Goal: Information Seeking & Learning: Learn about a topic

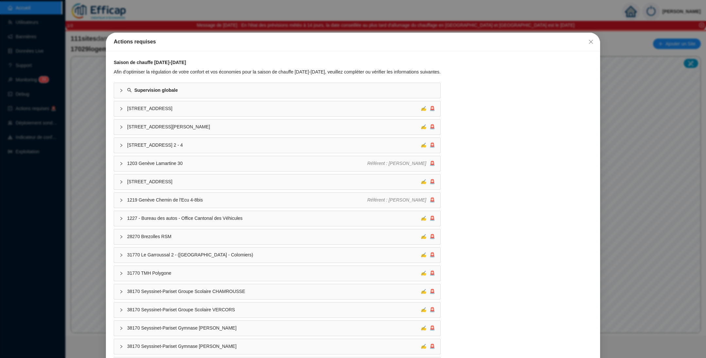
drag, startPoint x: 582, startPoint y: 42, endPoint x: 587, endPoint y: 43, distance: 4.4
click at [588, 42] on icon "close" at bounding box center [590, 41] width 5 height 5
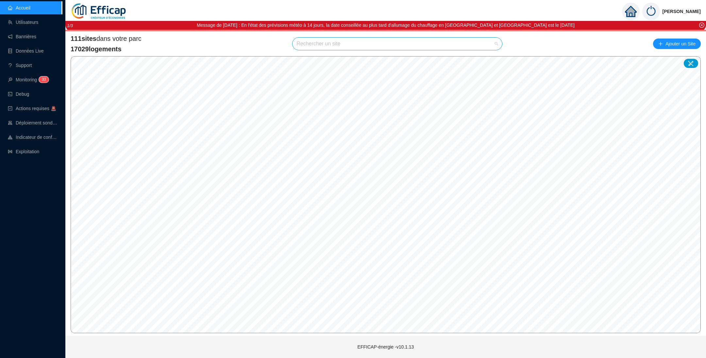
click at [347, 44] on input "search" at bounding box center [394, 44] width 196 height 12
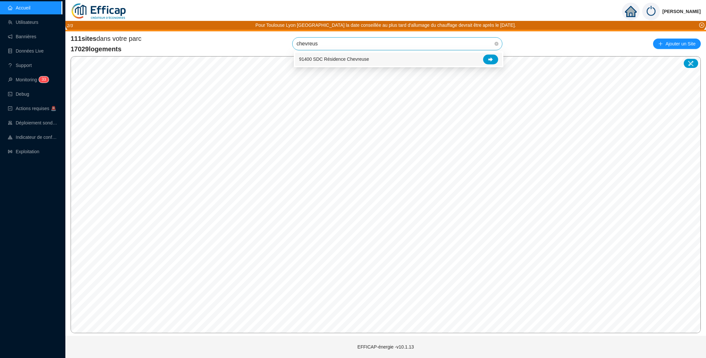
type input "chevreuse"
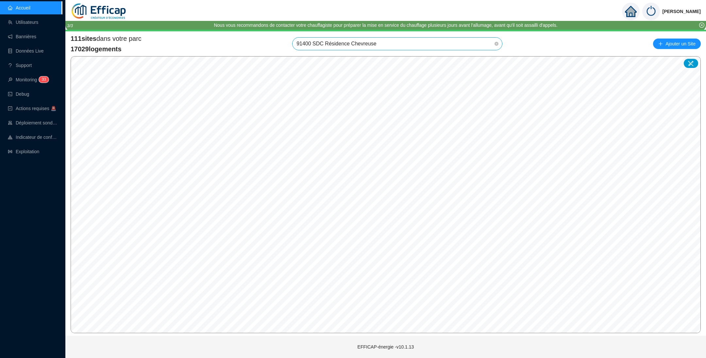
click at [461, 47] on span "91400 SDC Résidence Chevreuse" at bounding box center [397, 44] width 202 height 12
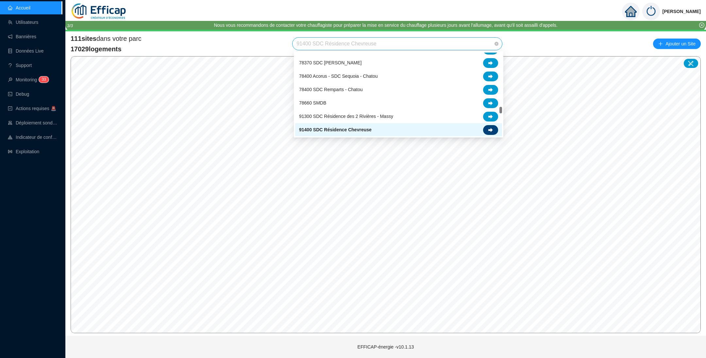
click at [492, 129] on icon at bounding box center [490, 130] width 5 height 5
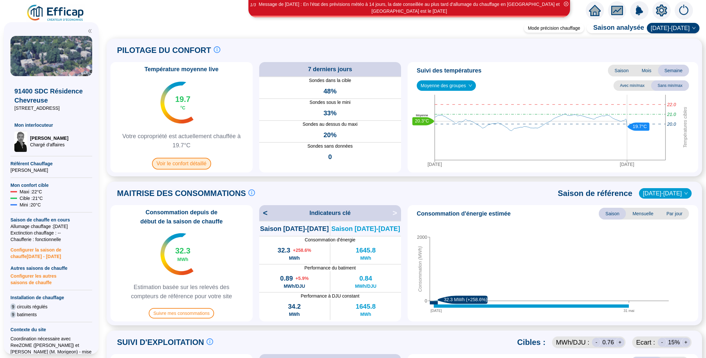
click at [205, 162] on span "Voir le confort détaillé" at bounding box center [181, 164] width 59 height 12
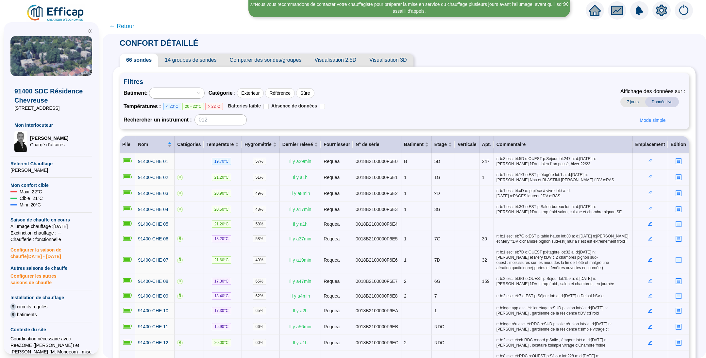
click at [244, 59] on span "Comparer des sondes/groupes" at bounding box center [265, 60] width 85 height 13
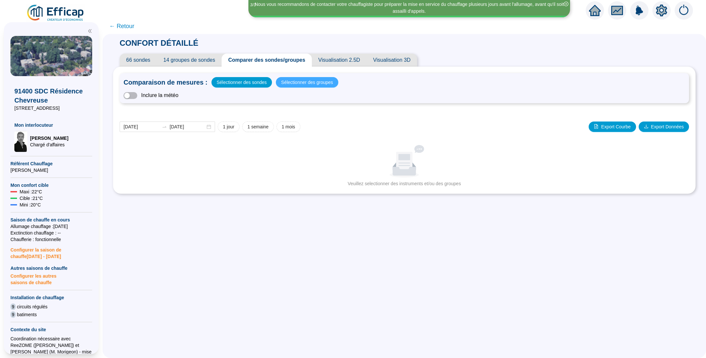
click at [289, 84] on span "Sélectionner des groupes" at bounding box center [307, 82] width 52 height 9
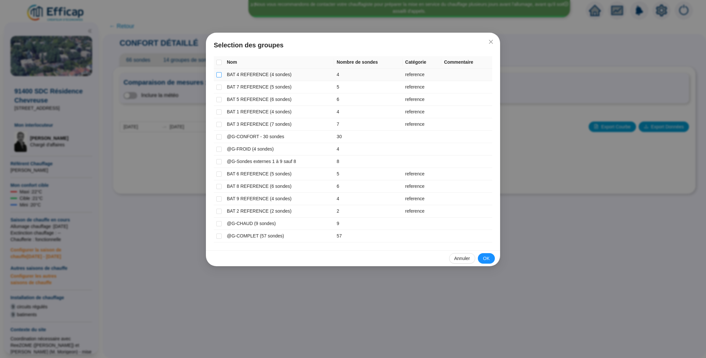
click at [217, 75] on input "checkbox" at bounding box center [218, 74] width 5 height 5
checkbox input "true"
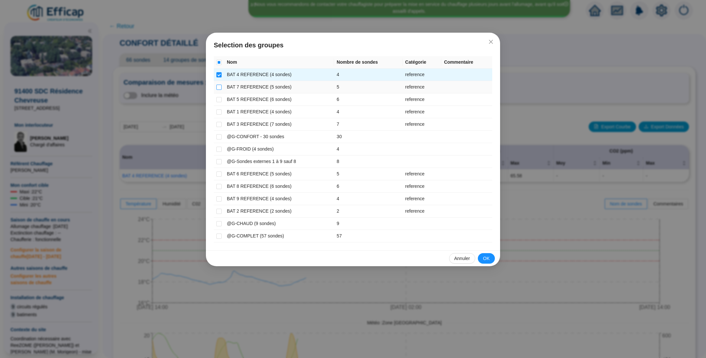
click at [219, 87] on input "checkbox" at bounding box center [218, 87] width 5 height 5
checkbox input "true"
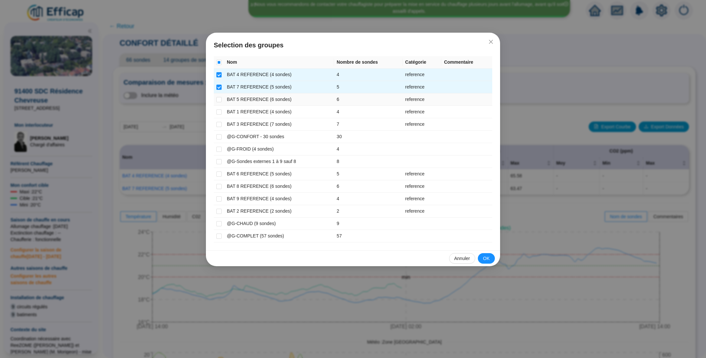
drag, startPoint x: 220, startPoint y: 98, endPoint x: 221, endPoint y: 103, distance: 4.9
click at [220, 98] on input "checkbox" at bounding box center [218, 99] width 5 height 5
checkbox input "true"
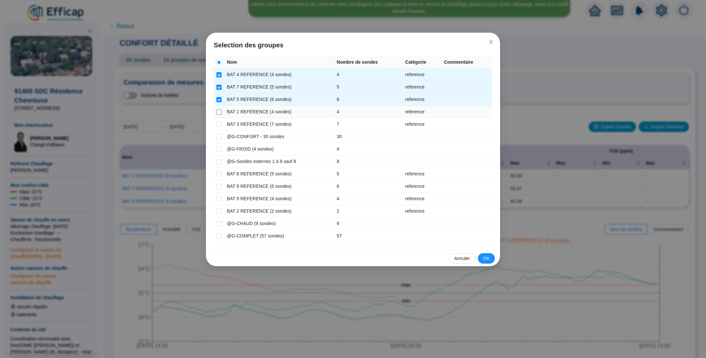
click at [219, 113] on input "checkbox" at bounding box center [218, 111] width 5 height 5
checkbox input "true"
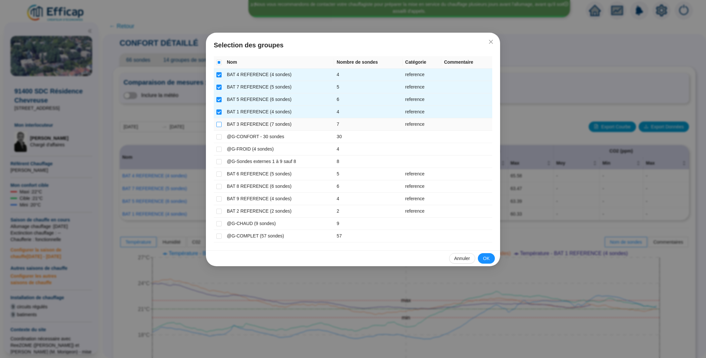
click at [218, 124] on input "checkbox" at bounding box center [218, 124] width 5 height 5
checkbox input "true"
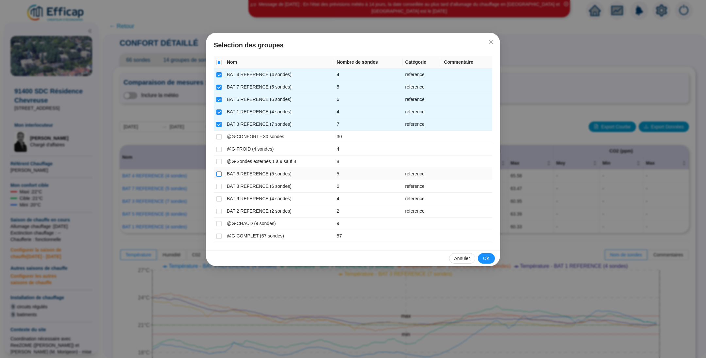
click at [221, 173] on input "checkbox" at bounding box center [218, 174] width 5 height 5
checkbox input "true"
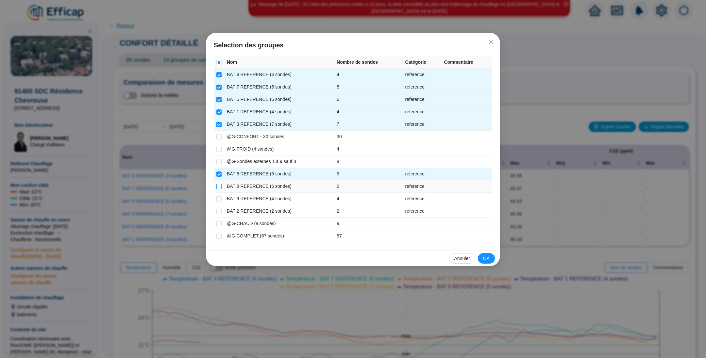
click at [218, 184] on input "checkbox" at bounding box center [218, 186] width 5 height 5
checkbox input "true"
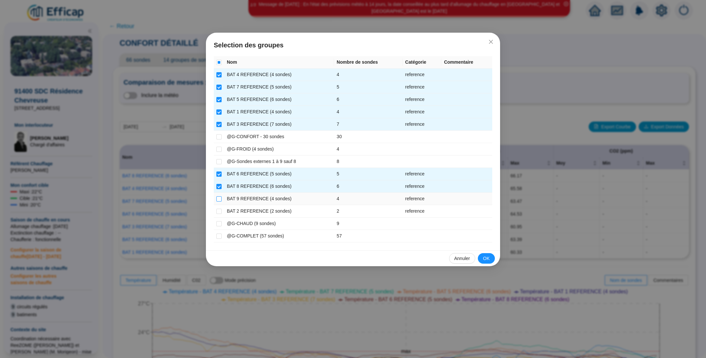
click at [218, 200] on input "checkbox" at bounding box center [218, 198] width 5 height 5
checkbox input "true"
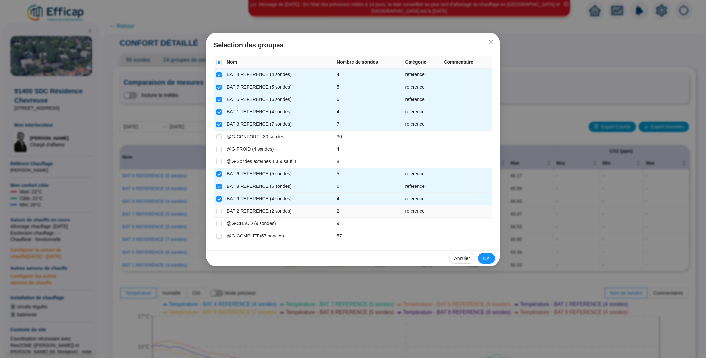
click at [223, 209] on td at bounding box center [219, 211] width 10 height 12
click at [221, 211] on input "checkbox" at bounding box center [218, 211] width 5 height 5
checkbox input "true"
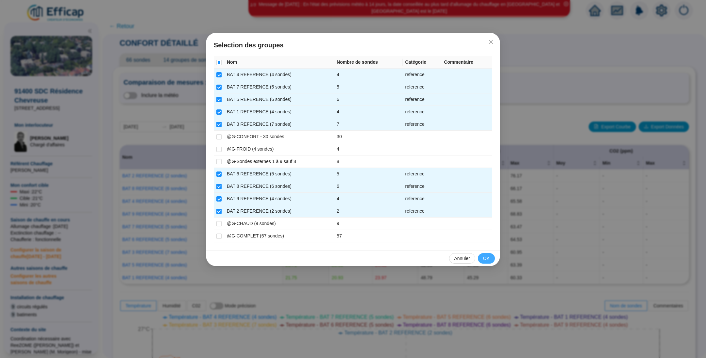
click at [493, 255] on button "OK" at bounding box center [486, 258] width 17 height 10
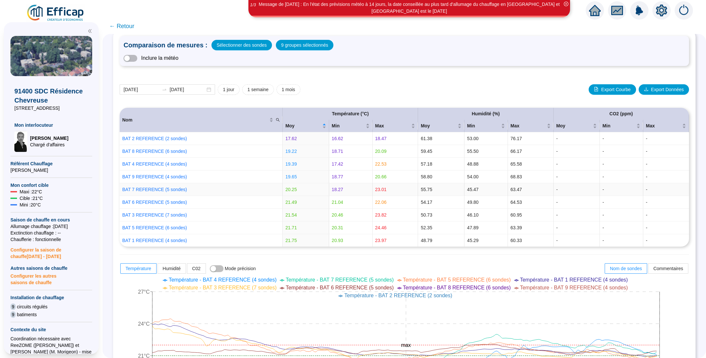
scroll to position [49, 0]
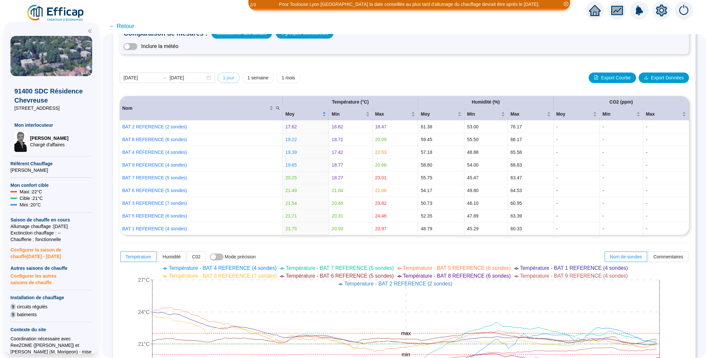
click at [234, 76] on span "1 jour" at bounding box center [228, 77] width 11 height 7
type input "2025-10-05"
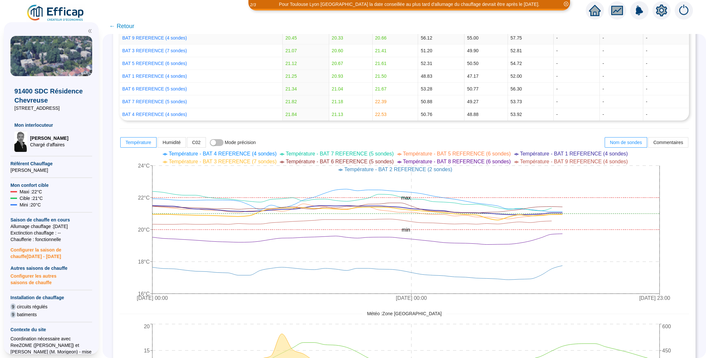
scroll to position [0, 0]
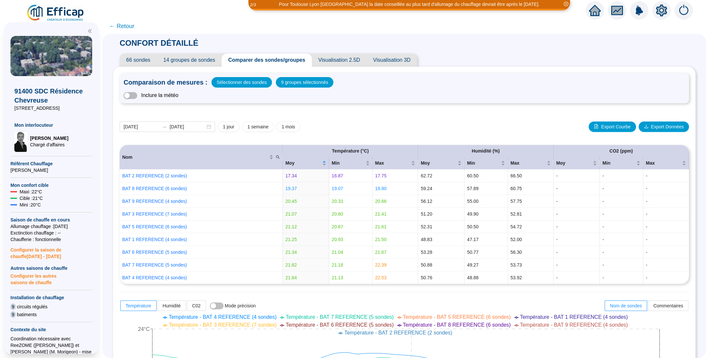
click at [124, 28] on span "← Retour" at bounding box center [121, 26] width 25 height 9
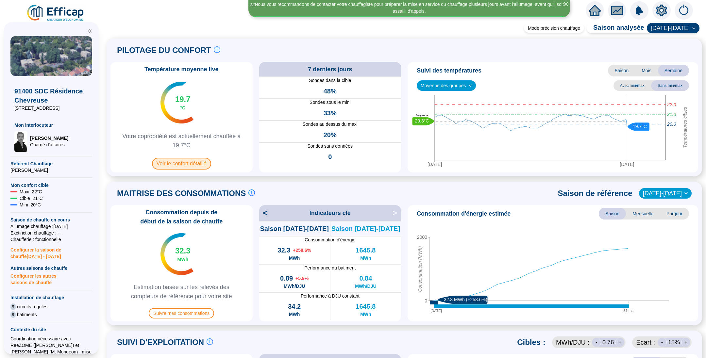
click at [189, 161] on span "Voir le confort détaillé" at bounding box center [181, 164] width 59 height 12
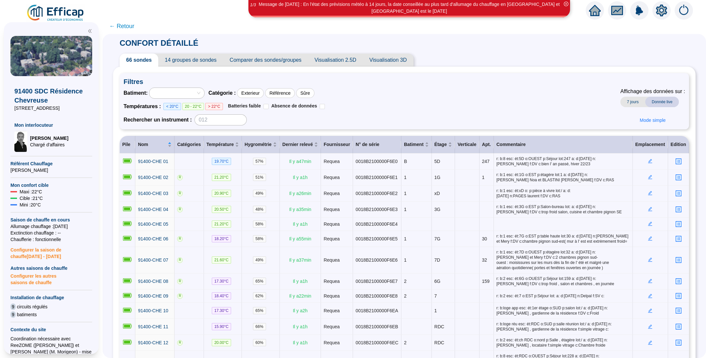
click at [262, 58] on span "Comparer des sondes/groupes" at bounding box center [265, 60] width 85 height 13
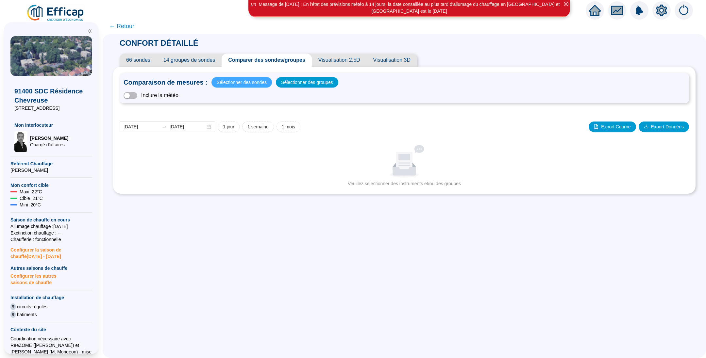
click at [251, 85] on span "Sélectionner des sondes" at bounding box center [242, 82] width 50 height 9
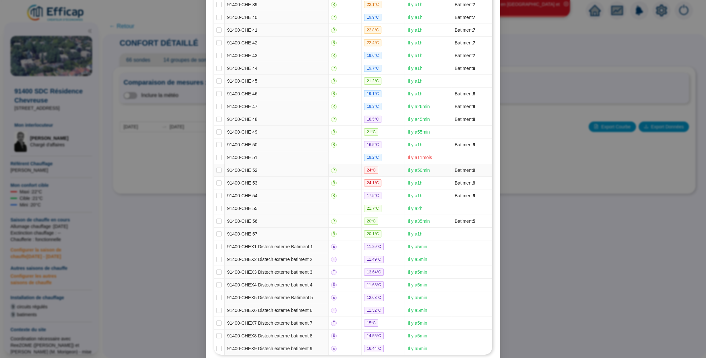
scroll to position [607, 0]
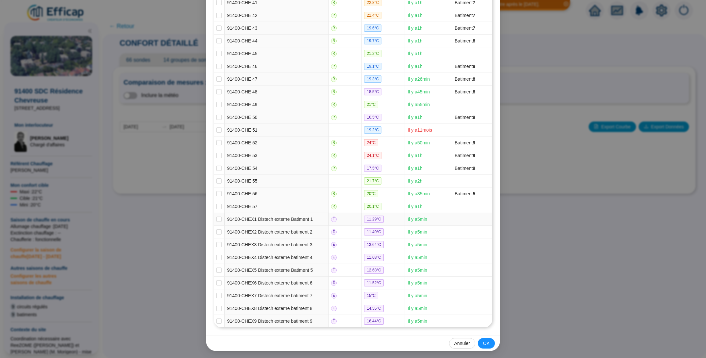
click at [214, 217] on td at bounding box center [219, 219] width 11 height 13
click at [216, 220] on input "checkbox" at bounding box center [218, 219] width 5 height 5
checkbox input "true"
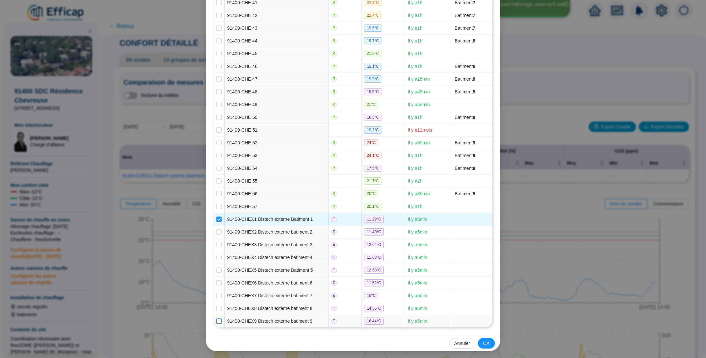
click at [216, 321] on input "checkbox" at bounding box center [218, 321] width 5 height 5
checkbox input "true"
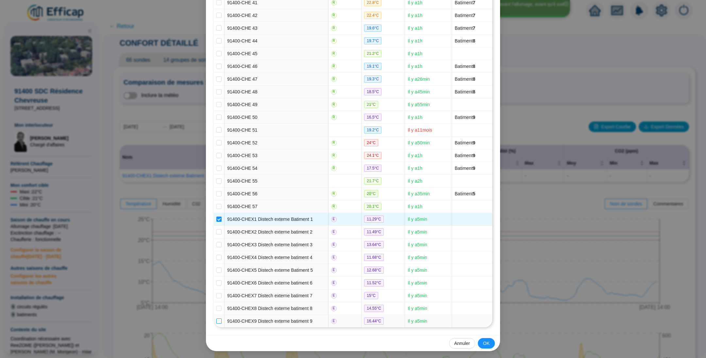
checkbox input "true"
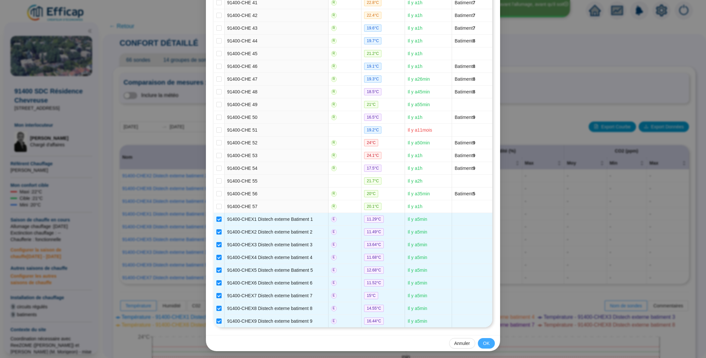
click at [484, 340] on span "OK" at bounding box center [486, 343] width 7 height 7
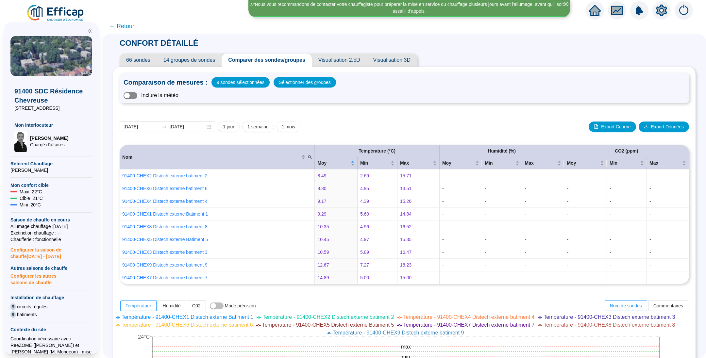
click at [137, 95] on span "button" at bounding box center [131, 95] width 14 height 7
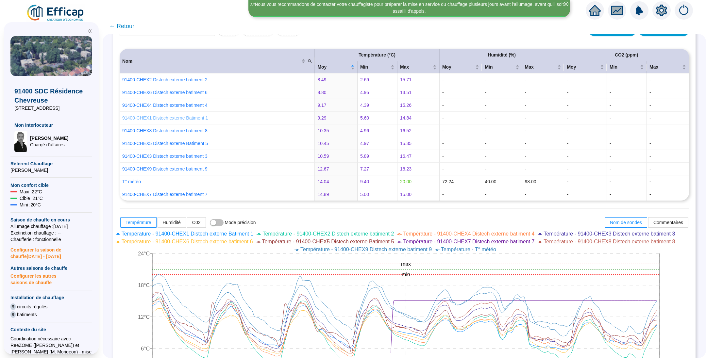
scroll to position [98, 0]
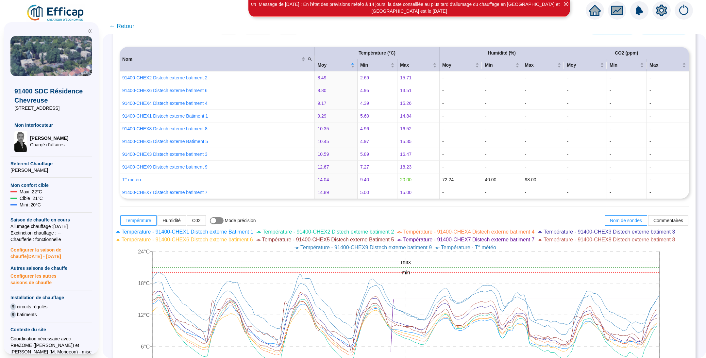
click at [223, 221] on span "button" at bounding box center [217, 220] width 14 height 7
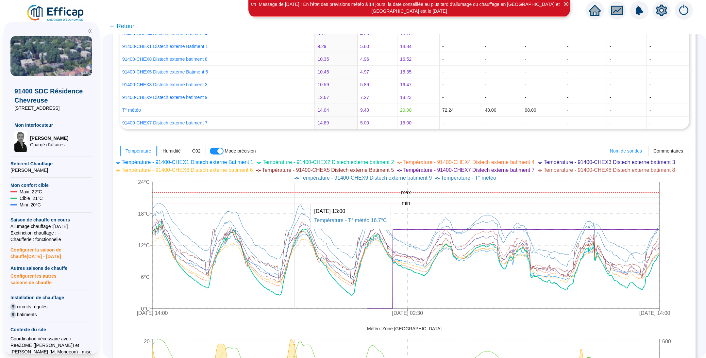
scroll to position [196, 0]
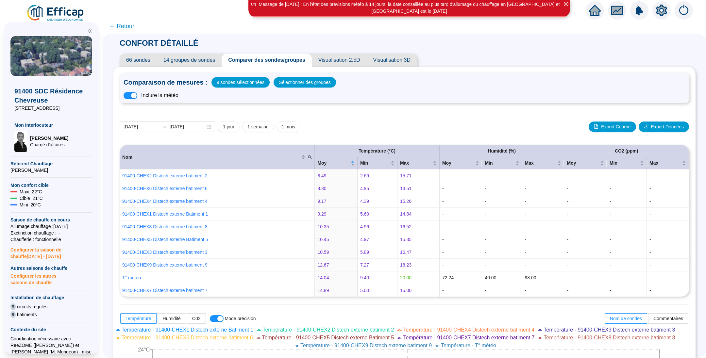
scroll to position [196, 0]
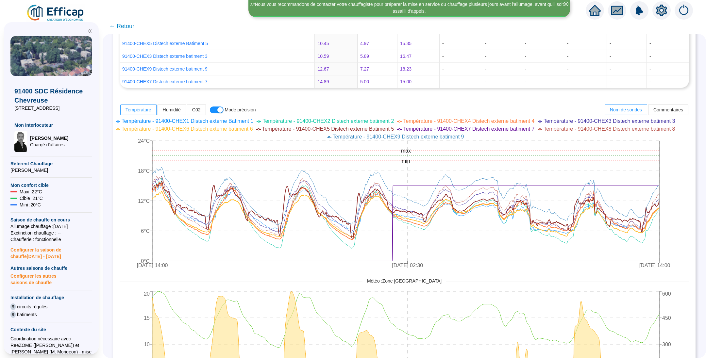
click at [129, 24] on span "← Retour" at bounding box center [121, 26] width 25 height 9
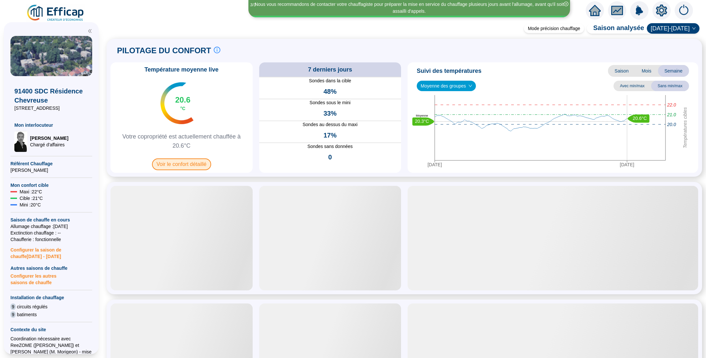
click at [182, 168] on span "Voir le confort détaillé" at bounding box center [181, 164] width 59 height 12
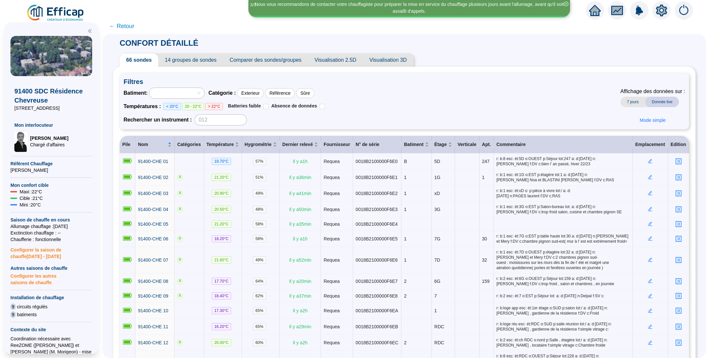
click at [278, 62] on span "Comparer des sondes/groupes" at bounding box center [265, 60] width 85 height 13
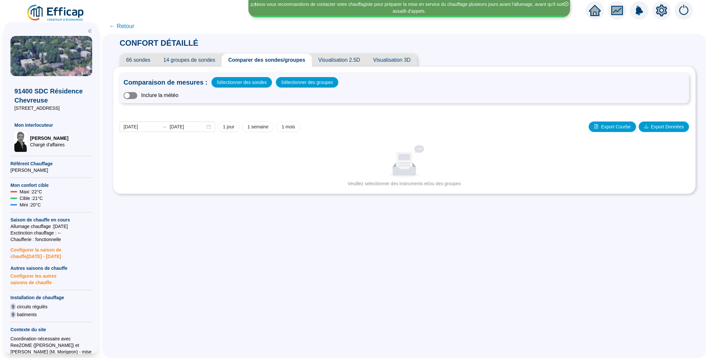
click at [137, 94] on span "button" at bounding box center [131, 95] width 14 height 7
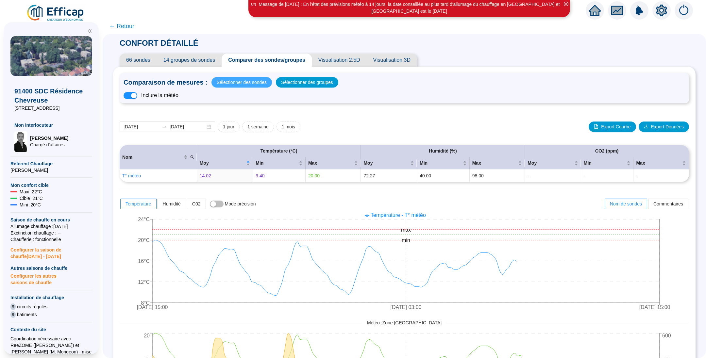
click at [252, 83] on span "Sélectionner des sondes" at bounding box center [242, 82] width 50 height 9
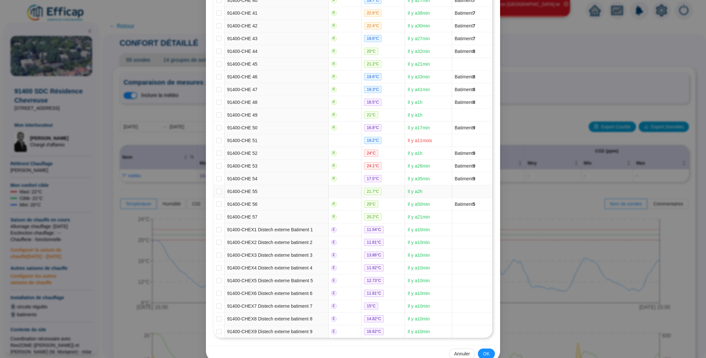
scroll to position [607, 0]
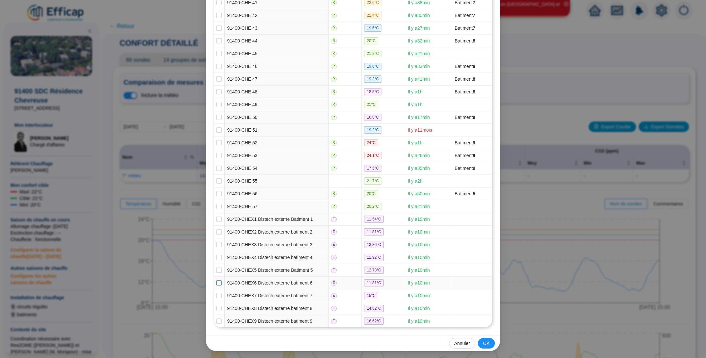
click at [217, 283] on input "checkbox" at bounding box center [218, 282] width 5 height 5
checkbox input "true"
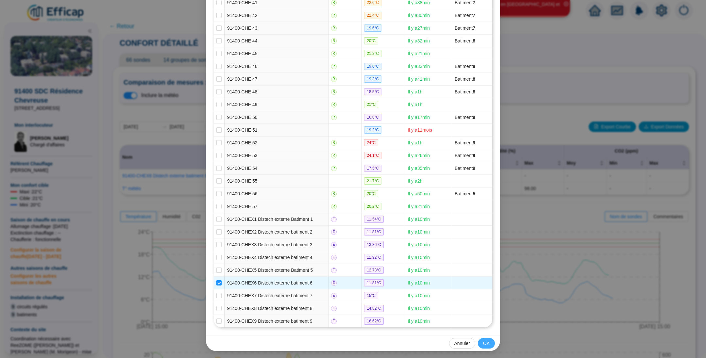
click at [485, 341] on span "OK" at bounding box center [486, 343] width 7 height 7
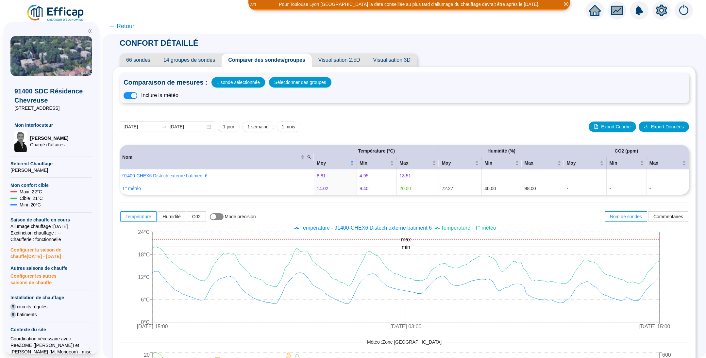
click at [223, 217] on span "button" at bounding box center [217, 216] width 14 height 7
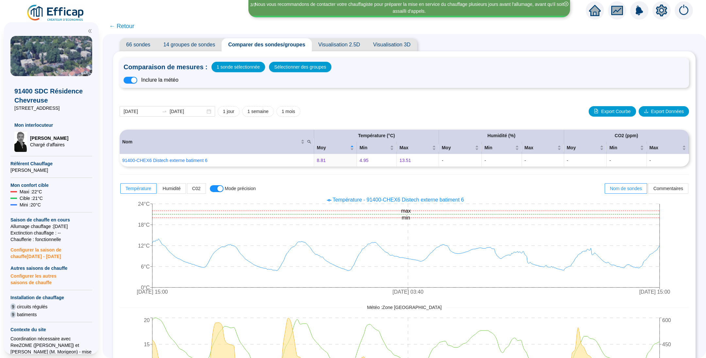
scroll to position [0, 0]
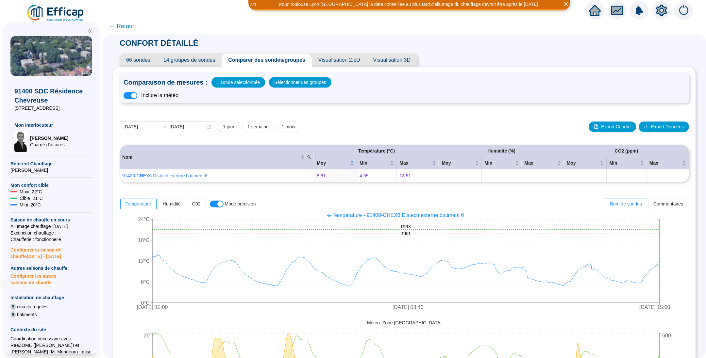
click at [64, 12] on img at bounding box center [55, 13] width 59 height 18
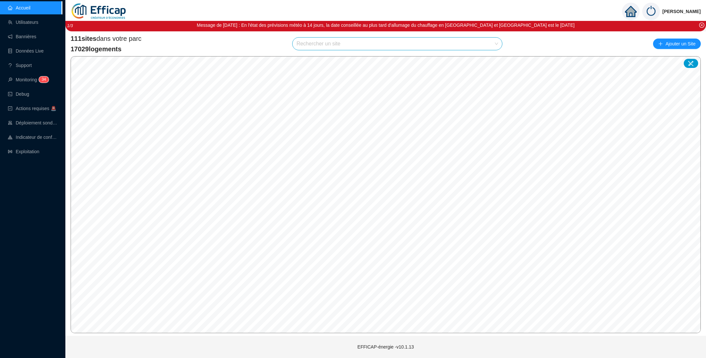
click at [86, 12] on img at bounding box center [99, 11] width 57 height 23
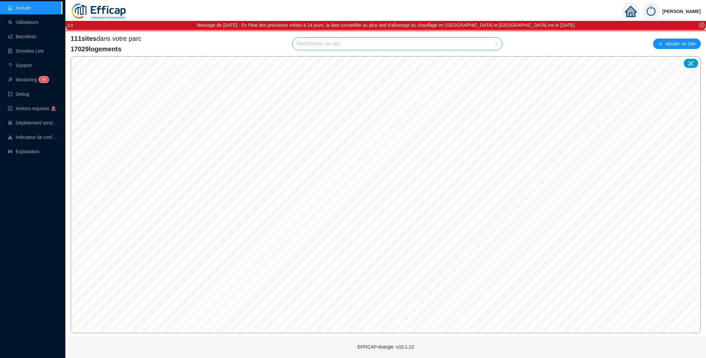
click at [348, 43] on input "search" at bounding box center [394, 44] width 196 height 12
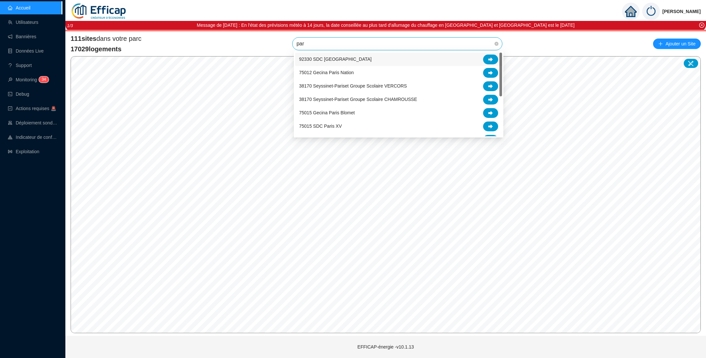
type input "parc"
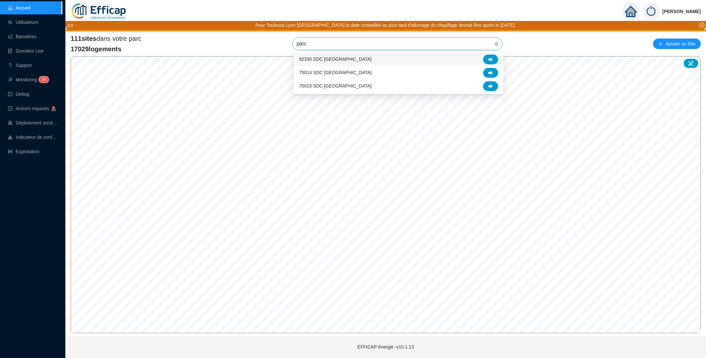
click at [334, 58] on span "92330 SDC Parc Penthievre" at bounding box center [335, 59] width 73 height 7
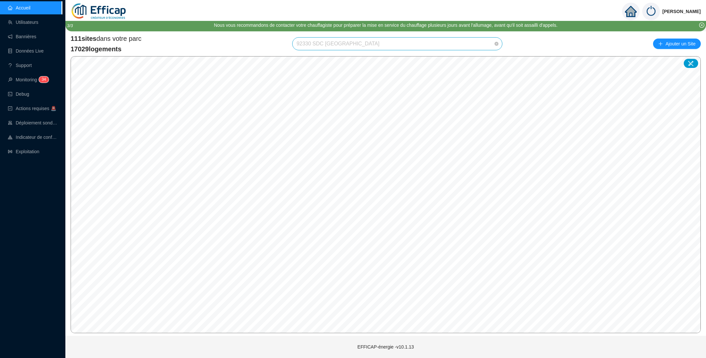
drag, startPoint x: 437, startPoint y: 44, endPoint x: 454, endPoint y: 56, distance: 20.4
click at [437, 44] on span "92330 SDC Parc Penthievre" at bounding box center [397, 44] width 202 height 12
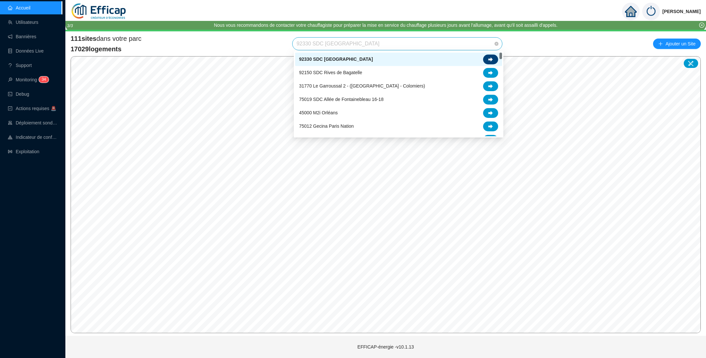
click at [489, 58] on icon at bounding box center [490, 59] width 5 height 5
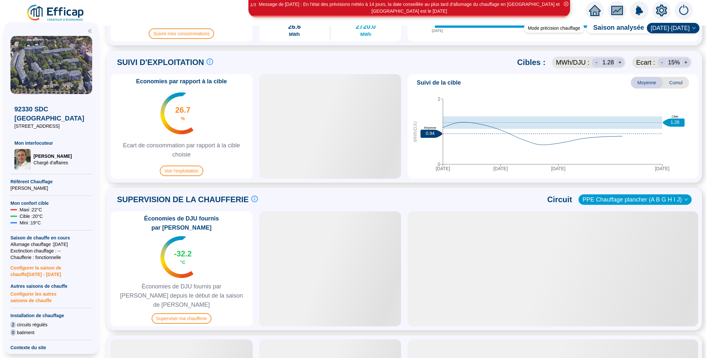
scroll to position [343, 0]
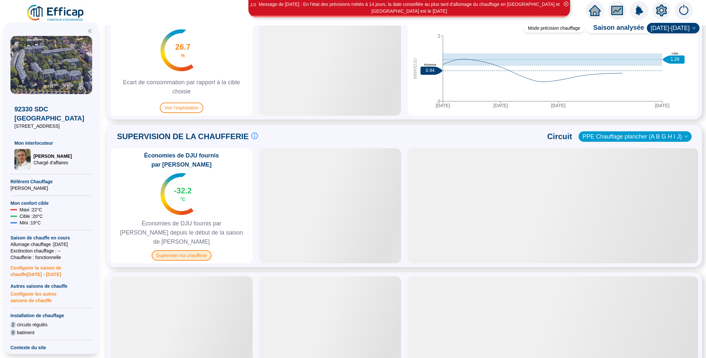
click at [184, 248] on div "SUPERVISION DE LA CHAUFFERIE Suivre les paramètres en chaufferie en direct c'es…" at bounding box center [404, 196] width 595 height 142
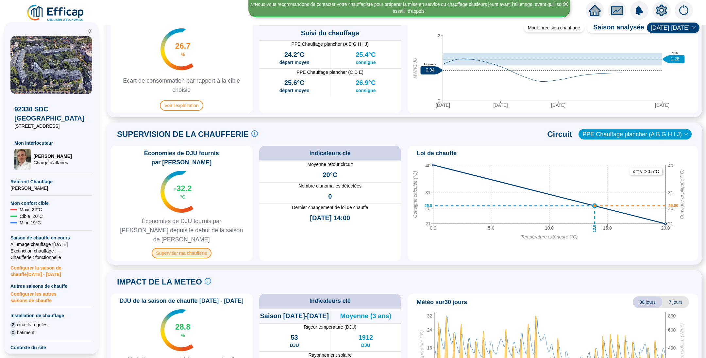
click at [195, 248] on span "Superviser ma chaufferie" at bounding box center [182, 253] width 60 height 10
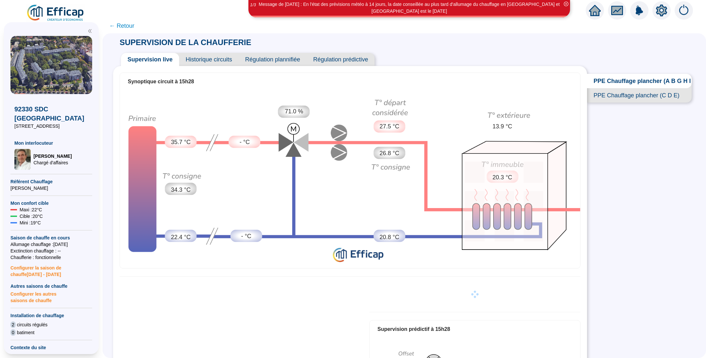
click at [222, 61] on span "Historique circuits" at bounding box center [208, 59] width 59 height 13
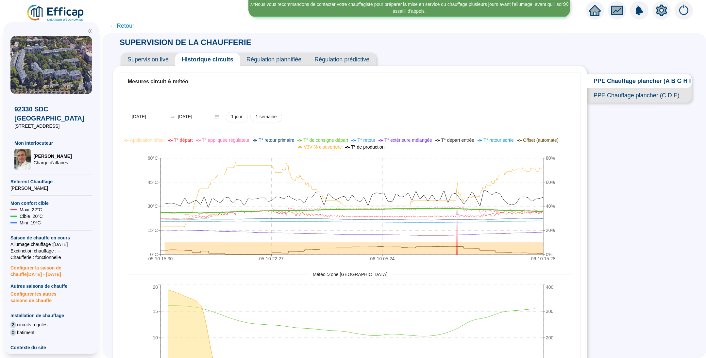
click at [602, 103] on span "PPE Chauffage plancher (C D E)" at bounding box center [639, 95] width 105 height 14
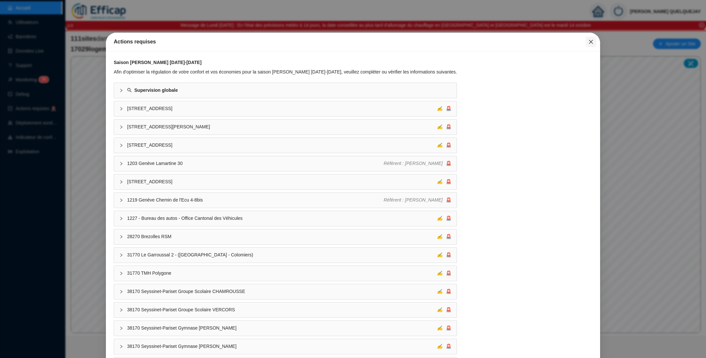
click at [589, 42] on icon "close" at bounding box center [591, 42] width 4 height 4
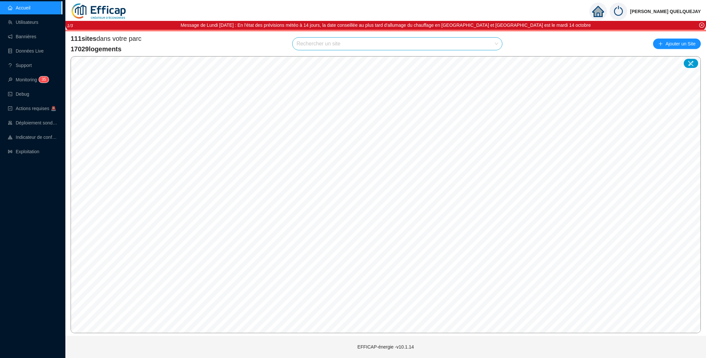
click at [308, 47] on input "search" at bounding box center [394, 44] width 196 height 12
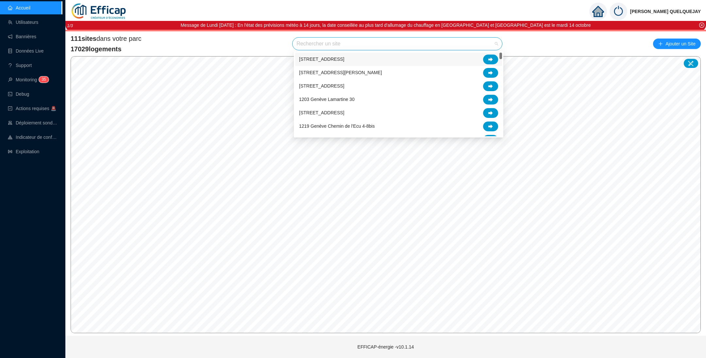
type input "s"
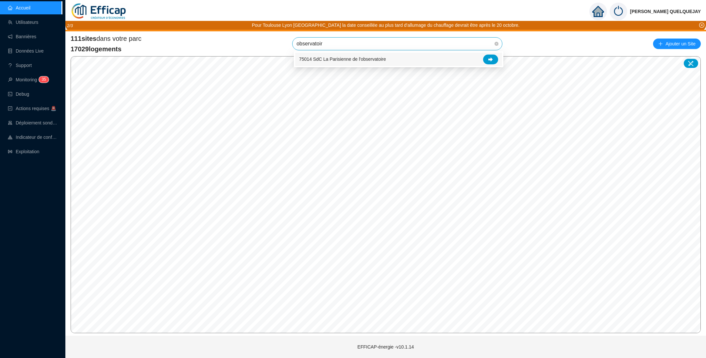
type input "observatoire"
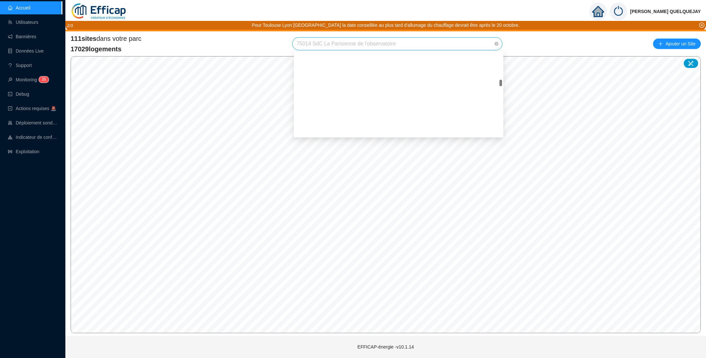
click at [317, 49] on span "75014 SdC La Parisienne de l'observatoire" at bounding box center [397, 44] width 202 height 12
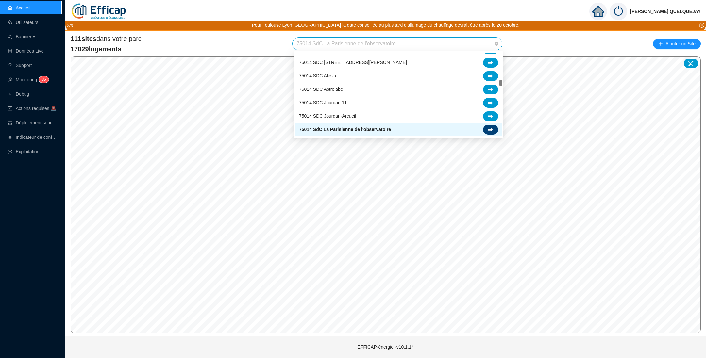
click at [491, 132] on div at bounding box center [490, 130] width 15 height 10
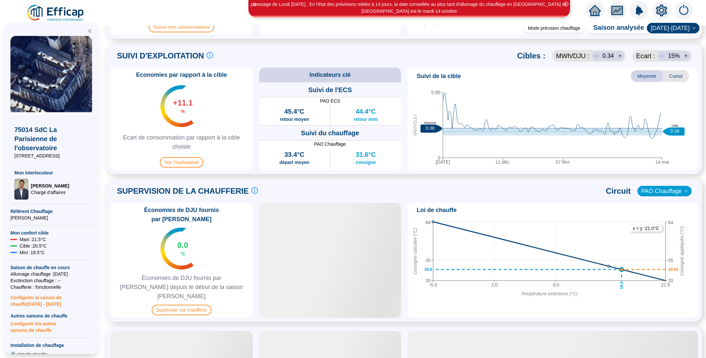
scroll to position [343, 0]
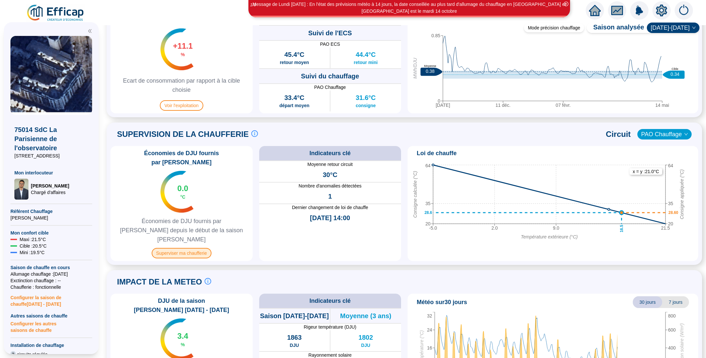
click at [201, 248] on span "Superviser ma chaufferie" at bounding box center [182, 253] width 60 height 10
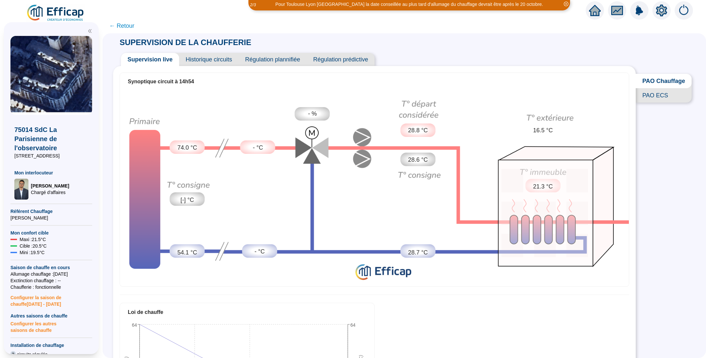
click at [216, 57] on span "Historique circuits" at bounding box center [208, 59] width 59 height 13
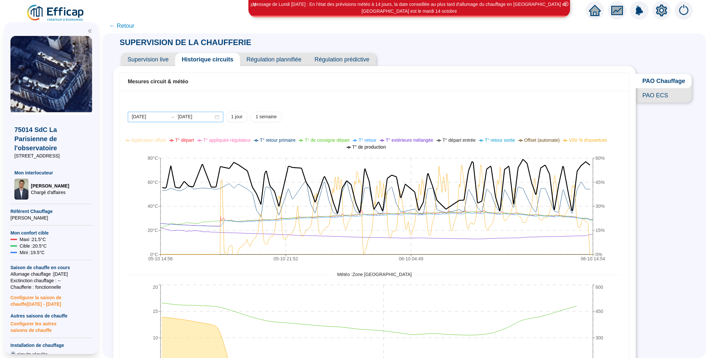
click at [167, 121] on div "2025-10-05 2025-10-06" at bounding box center [175, 117] width 95 height 10
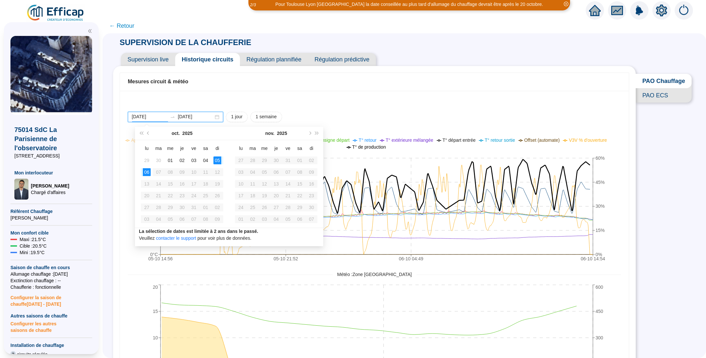
click at [166, 117] on input "[DATE]" at bounding box center [150, 116] width 36 height 7
type input "2025-10-03"
click at [195, 158] on div "03" at bounding box center [194, 161] width 8 height 8
type input "[DATE]"
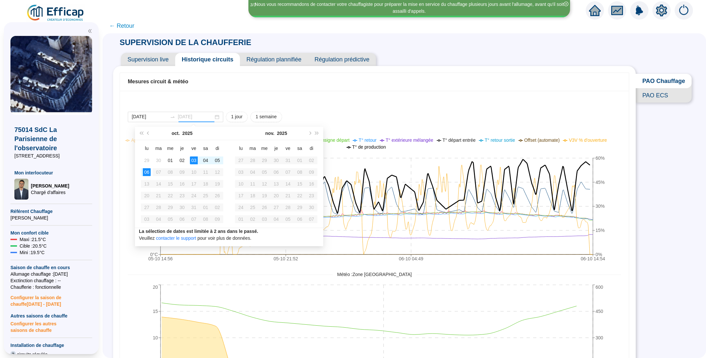
click at [148, 170] on div "06" at bounding box center [147, 172] width 8 height 8
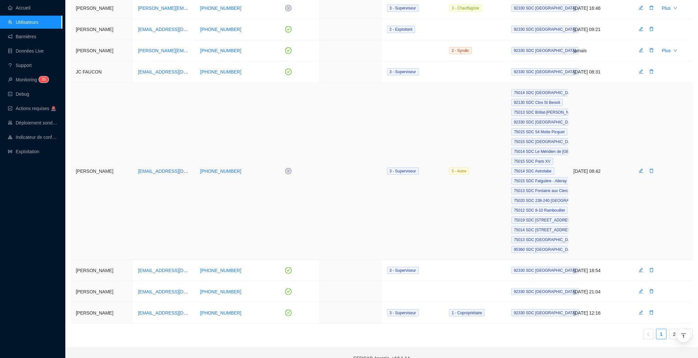
scroll to position [151, 0]
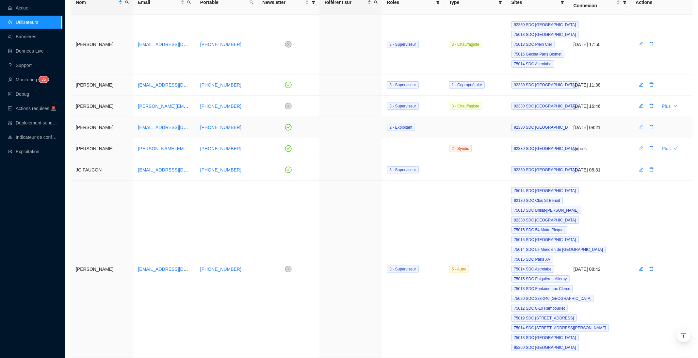
click at [642, 125] on icon "edit" at bounding box center [641, 127] width 5 height 5
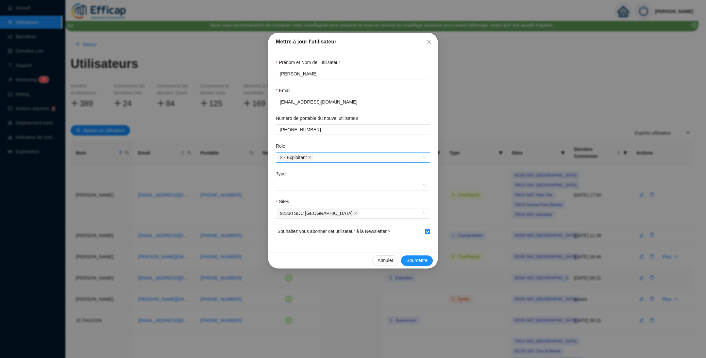
click at [311, 157] on icon "close" at bounding box center [309, 157] width 3 height 3
click at [311, 157] on div at bounding box center [349, 157] width 145 height 9
click at [299, 192] on div "3 - Superviseur" at bounding box center [353, 191] width 144 height 7
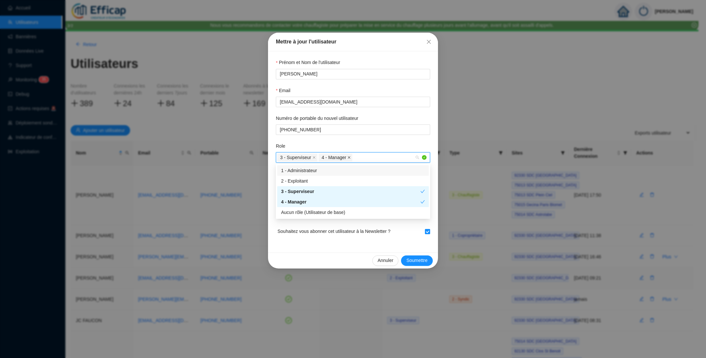
click at [348, 158] on icon "close" at bounding box center [348, 157] width 3 height 3
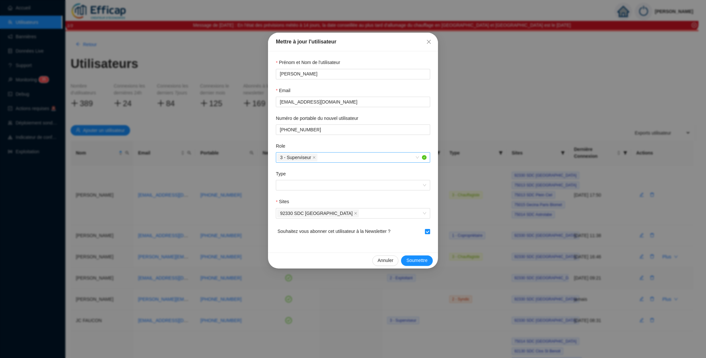
click at [435, 223] on div "Prénom et Nom de l'utilisateur Frédéric BROUTE Email loge.parcpenthievre@gmail.…" at bounding box center [353, 151] width 170 height 201
click at [320, 176] on div "Type" at bounding box center [353, 175] width 154 height 9
click at [287, 175] on label "Type" at bounding box center [283, 174] width 14 height 7
click at [287, 180] on input "Type" at bounding box center [350, 185] width 141 height 10
click at [287, 186] on span at bounding box center [353, 185] width 146 height 10
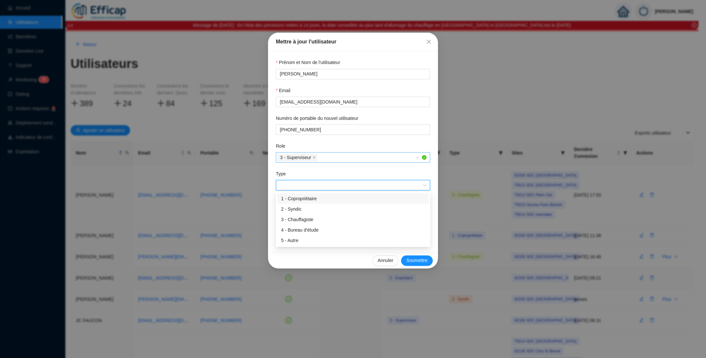
click at [294, 199] on div "1 - Copropriétaire" at bounding box center [353, 198] width 144 height 7
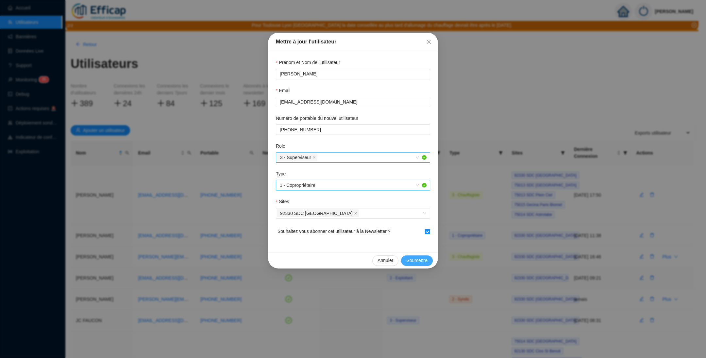
click at [408, 258] on span "Soumettre" at bounding box center [416, 260] width 21 height 7
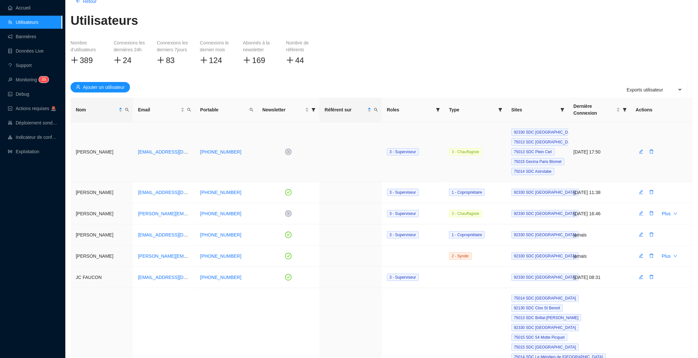
scroll to position [49, 0]
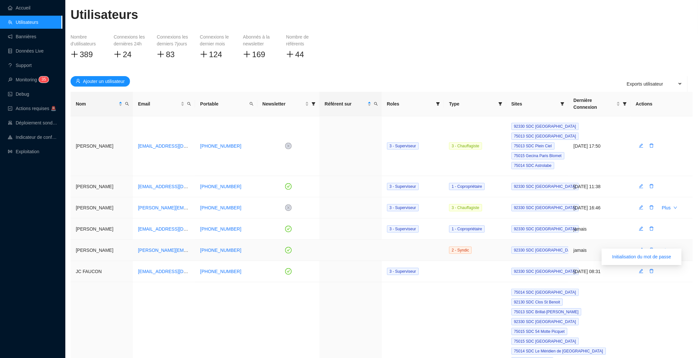
click at [675, 248] on icon "down" at bounding box center [676, 250] width 4 height 4
click at [644, 245] on button "button" at bounding box center [641, 250] width 10 height 10
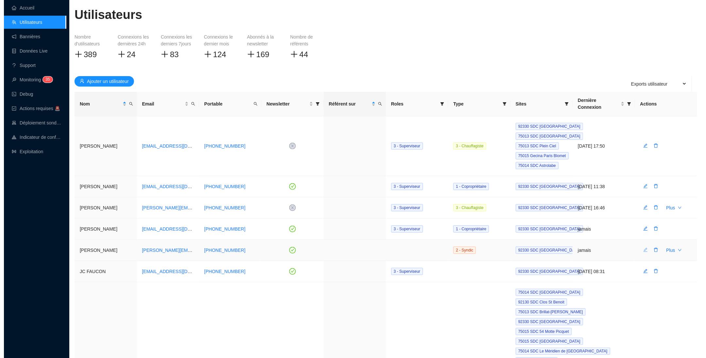
scroll to position [0, 0]
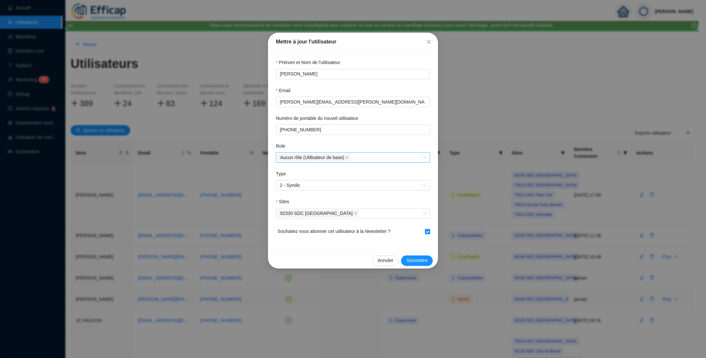
click at [353, 161] on div "Aucun rôle (Utilisateur de base)" at bounding box center [349, 157] width 145 height 9
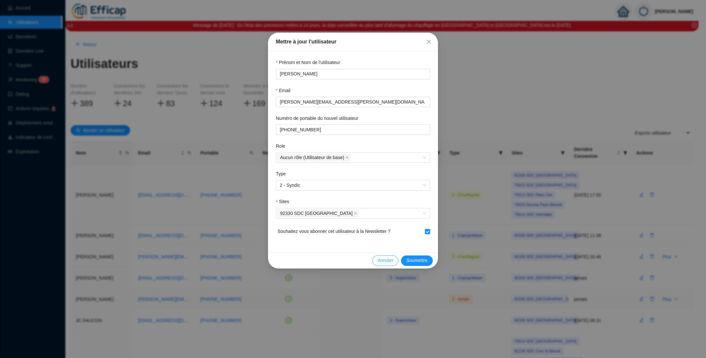
click at [388, 260] on span "Annuler" at bounding box center [385, 260] width 16 height 7
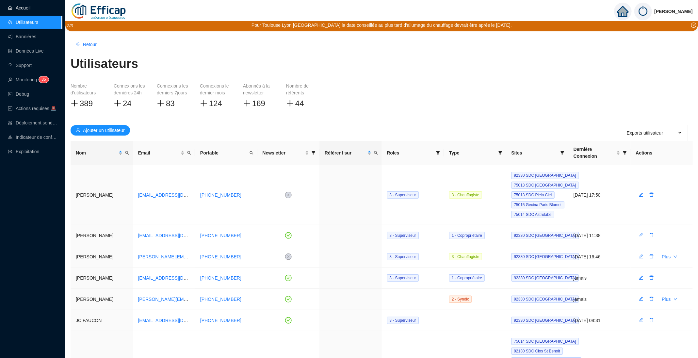
click at [30, 10] on link "Accueil" at bounding box center [19, 7] width 23 height 5
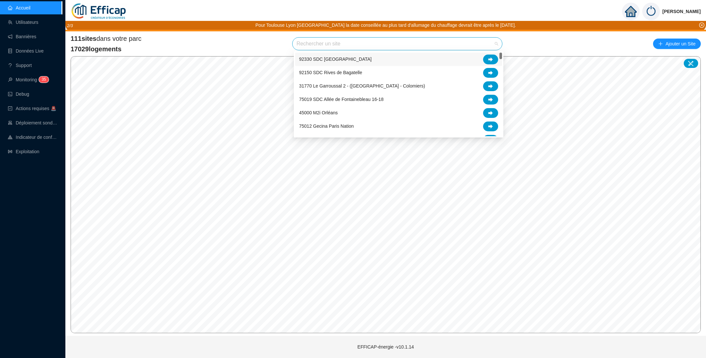
click at [299, 45] on input "search" at bounding box center [394, 44] width 196 height 12
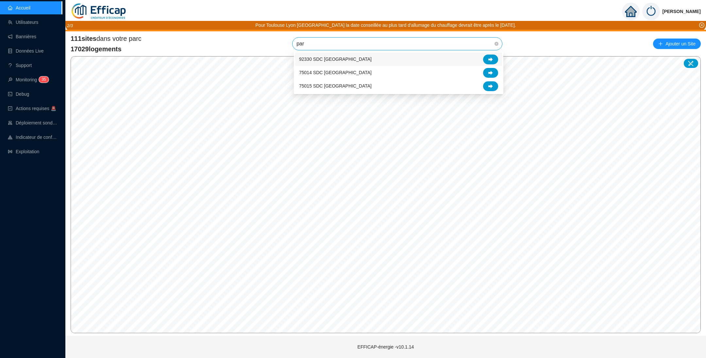
type input "parc"
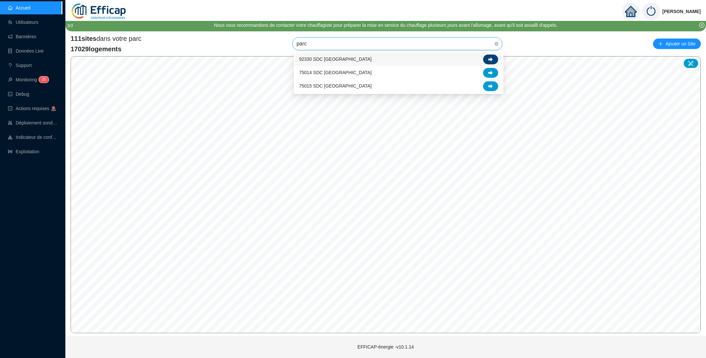
click at [491, 61] on icon at bounding box center [490, 59] width 5 height 5
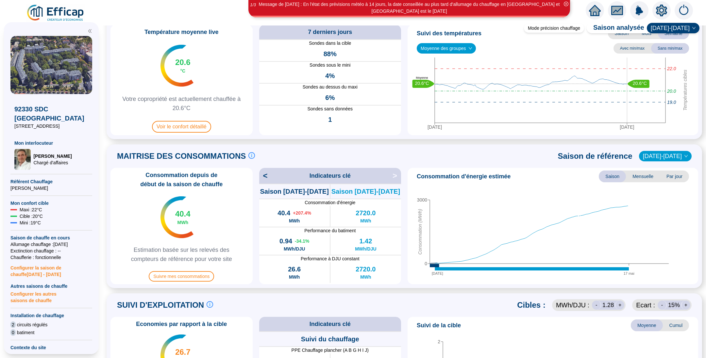
scroll to position [49, 0]
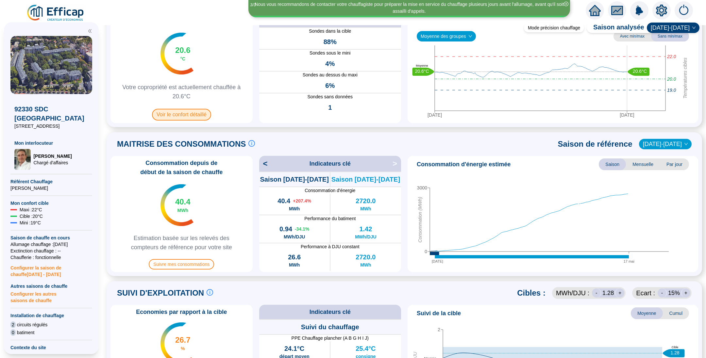
click at [205, 119] on span "Voir le confort détaillé" at bounding box center [181, 115] width 59 height 12
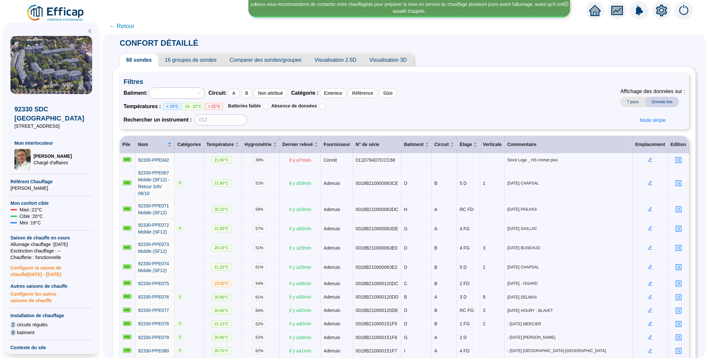
click at [251, 59] on span "Comparer des sondes/groupes" at bounding box center [265, 60] width 85 height 13
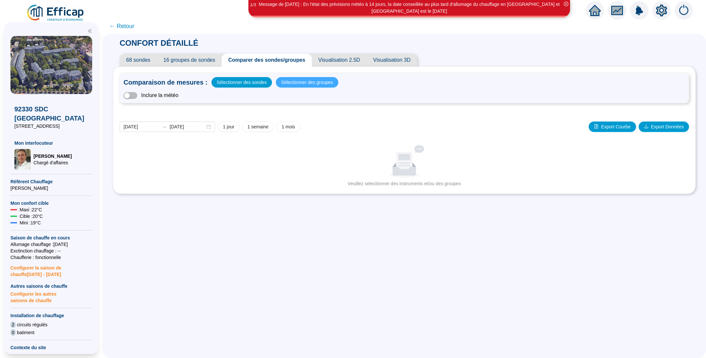
click at [301, 80] on span "Sélectionner des groupes" at bounding box center [307, 82] width 52 height 9
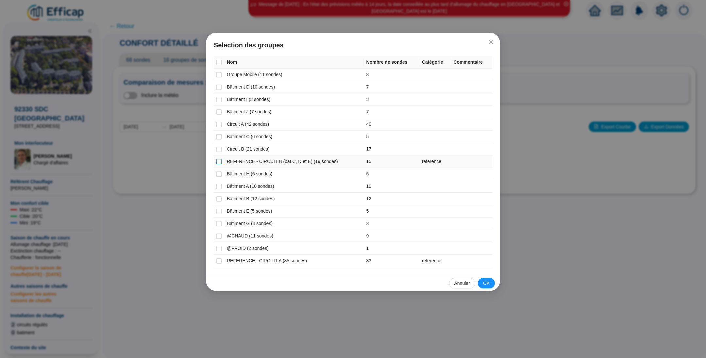
click at [220, 161] on input "checkbox" at bounding box center [218, 161] width 5 height 5
checkbox input "true"
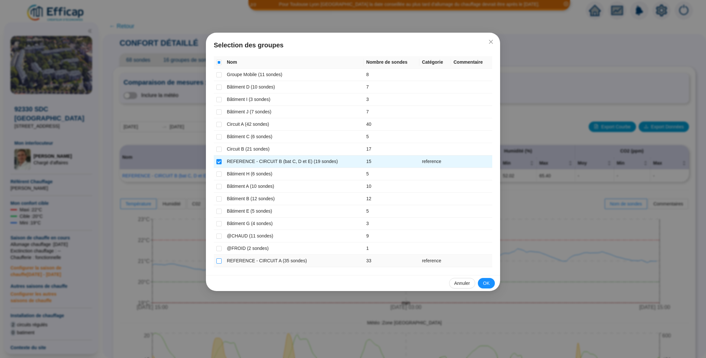
click at [219, 260] on input "checkbox" at bounding box center [218, 260] width 5 height 5
checkbox input "true"
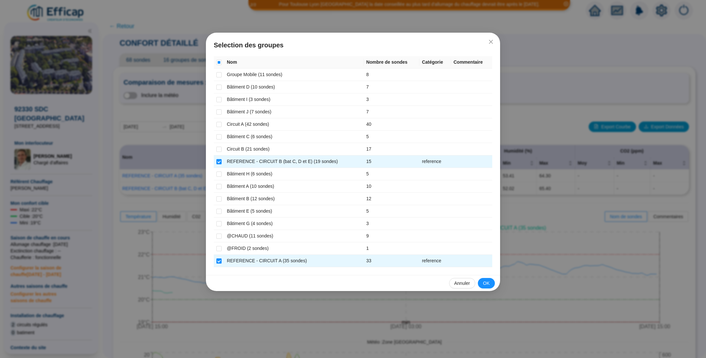
click at [478, 281] on div "Annuler OK" at bounding box center [353, 283] width 294 height 16
click at [480, 282] on button "OK" at bounding box center [486, 283] width 17 height 10
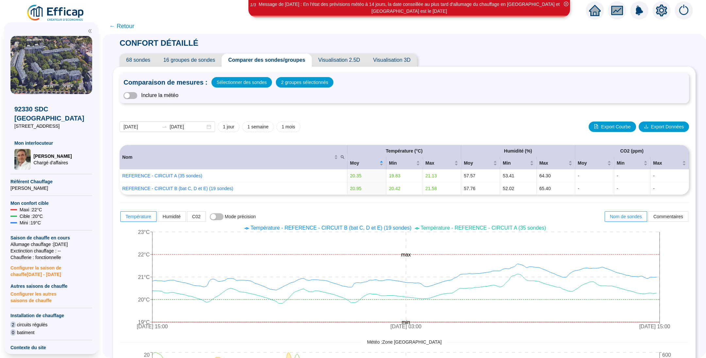
click at [134, 26] on span "← Retour" at bounding box center [121, 26] width 25 height 9
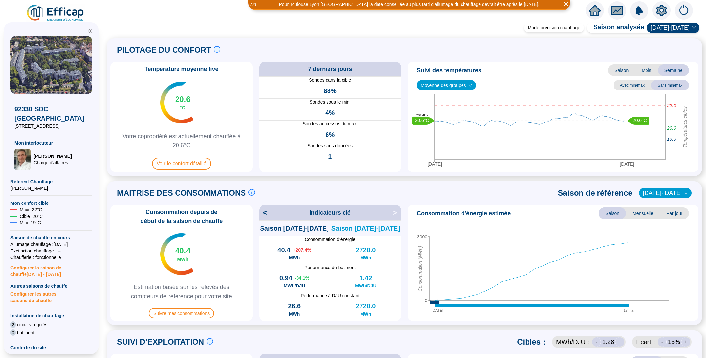
scroll to position [98, 0]
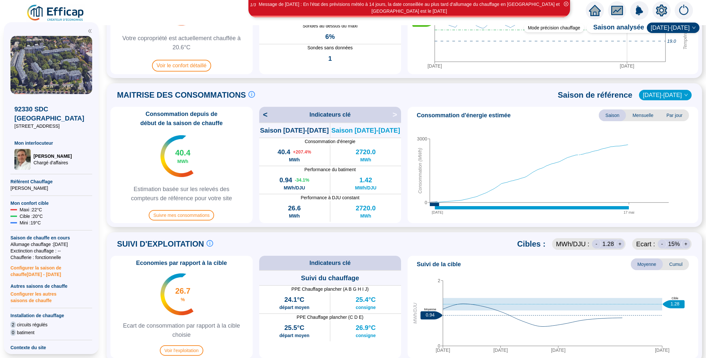
click at [268, 117] on span "<" at bounding box center [263, 114] width 8 height 10
click at [656, 95] on span "2022-2023" at bounding box center [665, 95] width 45 height 10
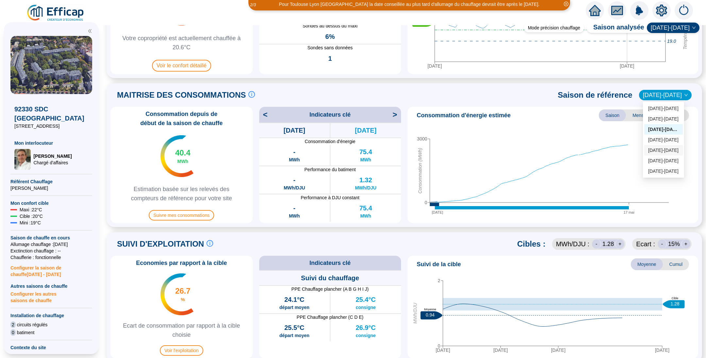
click at [658, 150] on div "2020-2021" at bounding box center [663, 150] width 31 height 7
click at [273, 114] on div "< Indicateurs clé >" at bounding box center [330, 115] width 142 height 16
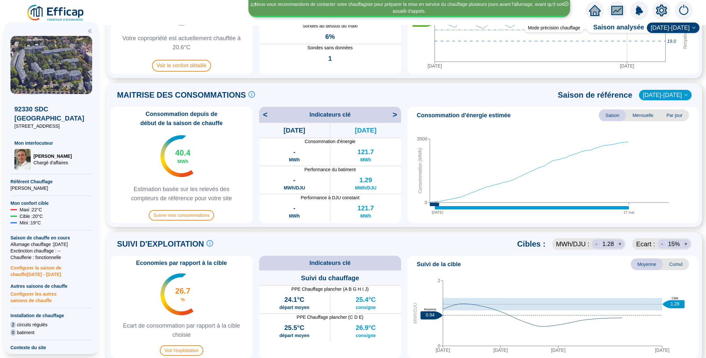
click at [674, 99] on span "2020-2021" at bounding box center [665, 95] width 45 height 10
click at [662, 119] on div "2023-2024" at bounding box center [663, 119] width 31 height 7
click at [268, 116] on span "<" at bounding box center [263, 114] width 8 height 10
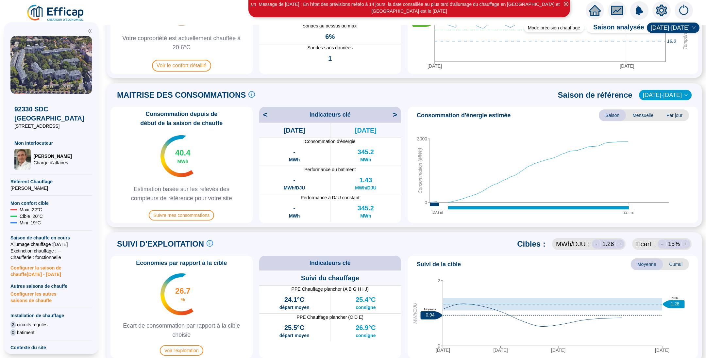
click at [396, 115] on span ">" at bounding box center [396, 114] width 8 height 10
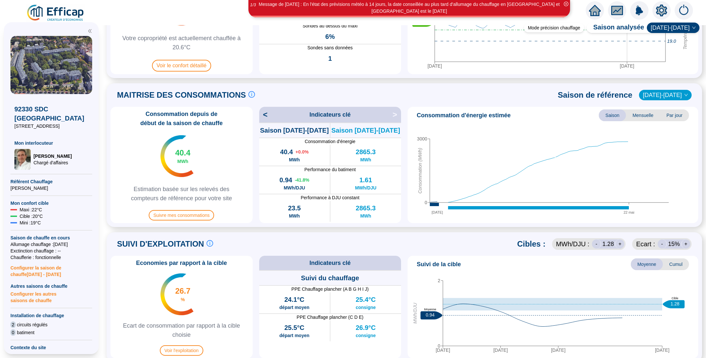
click at [396, 115] on span ">" at bounding box center [396, 114] width 8 height 10
click at [671, 97] on span "2023-2024" at bounding box center [665, 95] width 45 height 10
click at [658, 108] on div "2024-2025" at bounding box center [663, 108] width 31 height 7
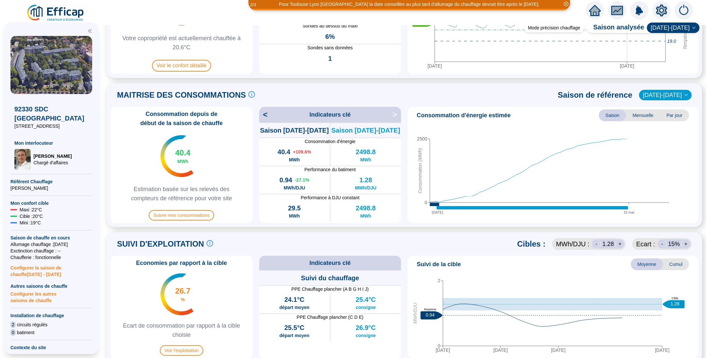
click at [268, 119] on span "<" at bounding box center [263, 114] width 8 height 10
click at [394, 117] on span ">" at bounding box center [396, 114] width 8 height 10
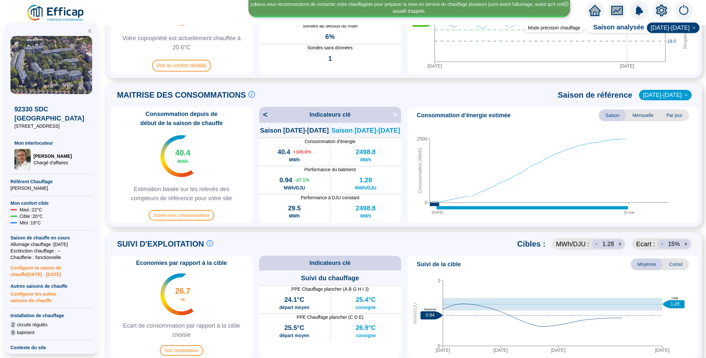
click at [268, 117] on span "<" at bounding box center [263, 114] width 8 height 10
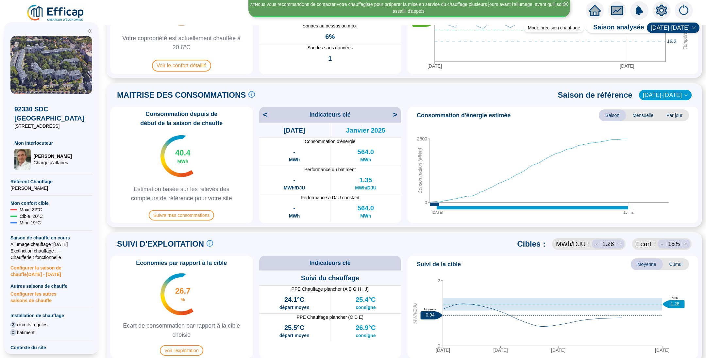
click at [268, 117] on span "<" at bounding box center [263, 114] width 8 height 10
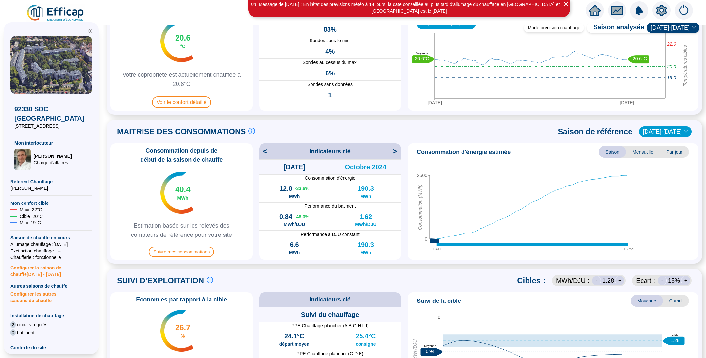
scroll to position [49, 0]
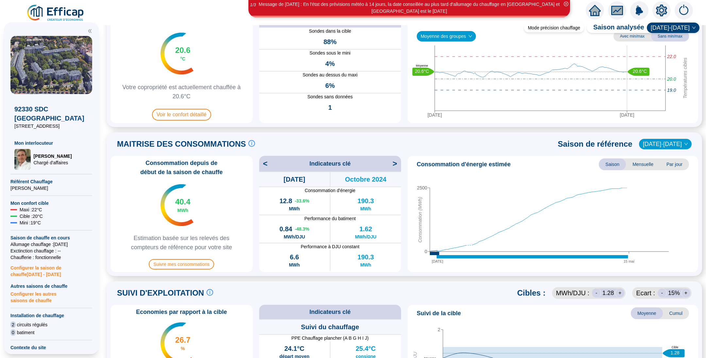
click at [393, 166] on span ">" at bounding box center [396, 163] width 8 height 10
click at [633, 165] on span "Mensuelle" at bounding box center [643, 164] width 34 height 12
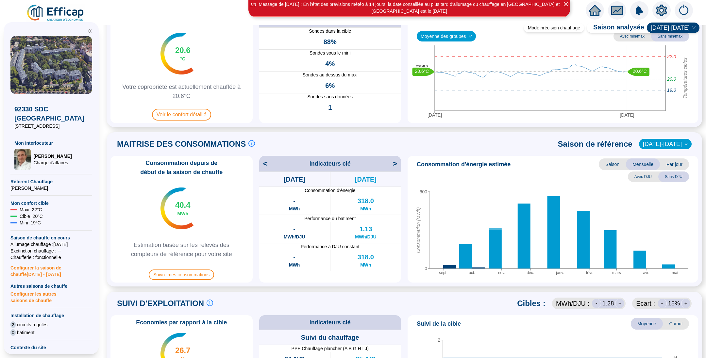
click at [603, 165] on span "Saison" at bounding box center [612, 164] width 27 height 12
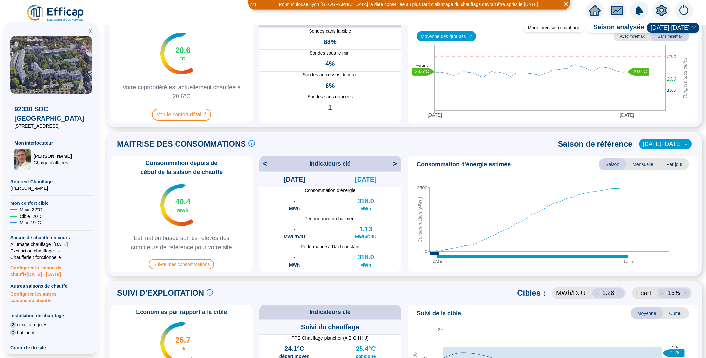
click at [660, 163] on span "Par jour" at bounding box center [674, 164] width 29 height 12
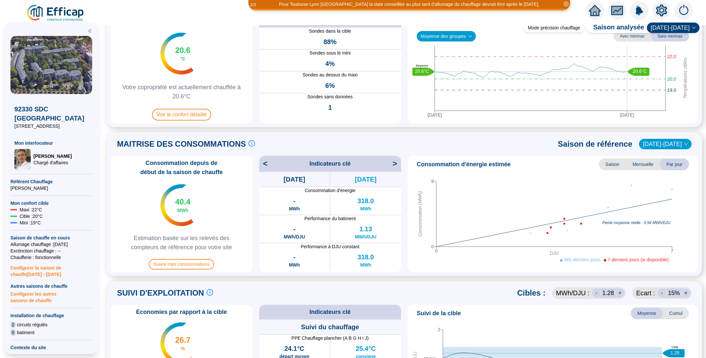
click at [635, 165] on span "Mensuelle" at bounding box center [643, 164] width 34 height 12
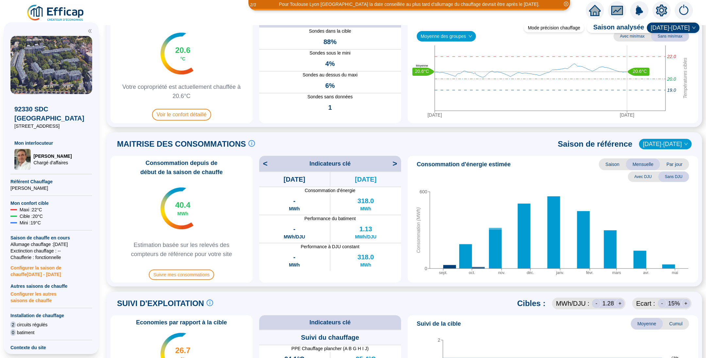
click at [634, 176] on span "Avec DJU" at bounding box center [643, 177] width 30 height 10
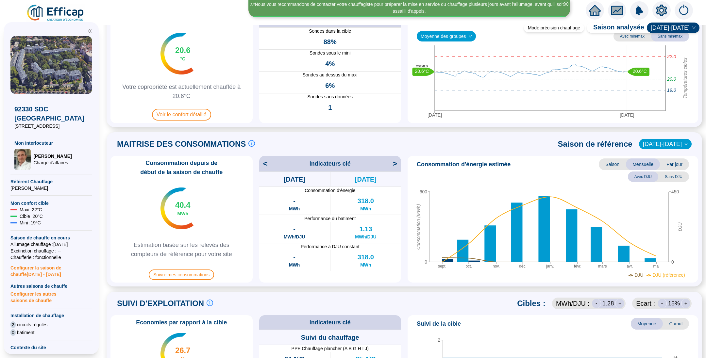
click at [668, 146] on span "2024-2025" at bounding box center [665, 144] width 45 height 10
click at [660, 168] on div "2023-2024" at bounding box center [663, 167] width 31 height 7
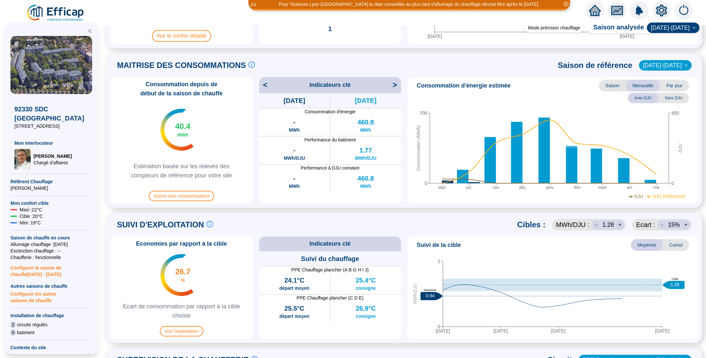
scroll to position [147, 0]
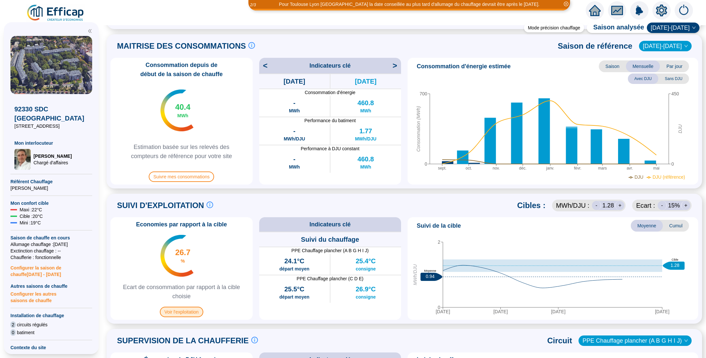
click at [176, 315] on span "Voir l'exploitation" at bounding box center [181, 312] width 43 height 10
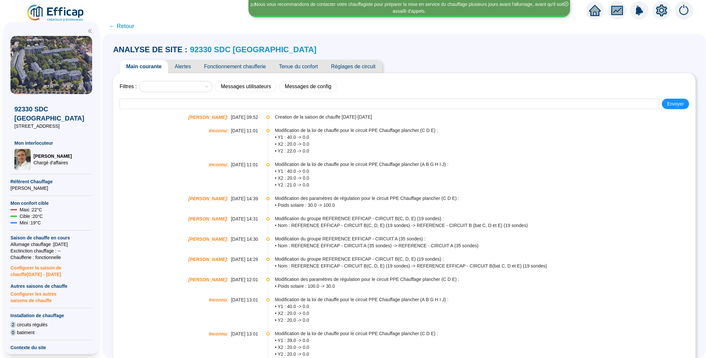
click at [124, 28] on span "← Retour" at bounding box center [121, 26] width 25 height 9
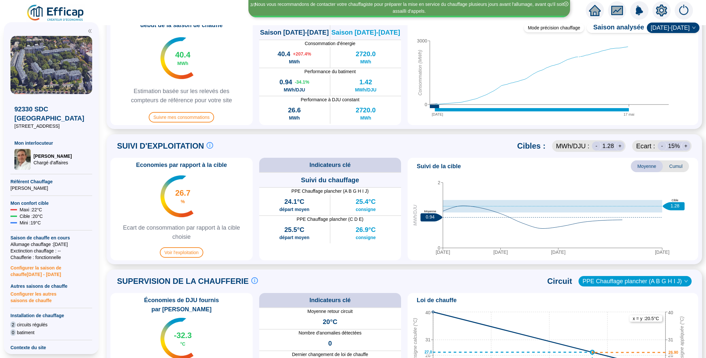
scroll to position [343, 0]
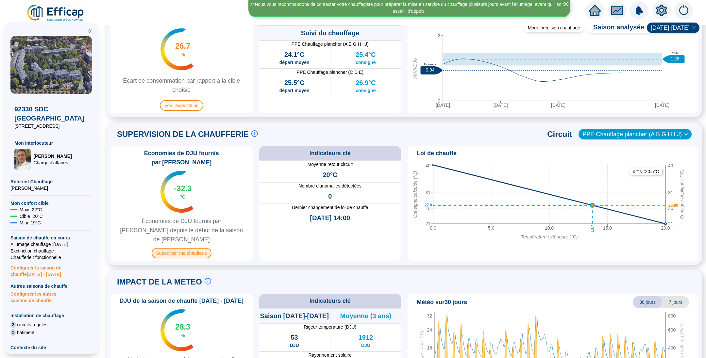
click at [187, 248] on span "Superviser ma chaufferie" at bounding box center [182, 253] width 60 height 10
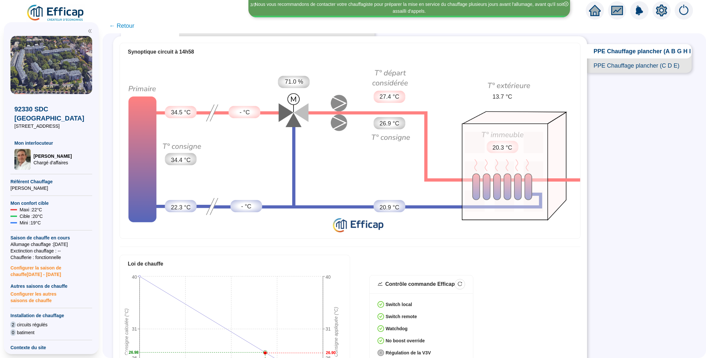
scroll to position [19, 0]
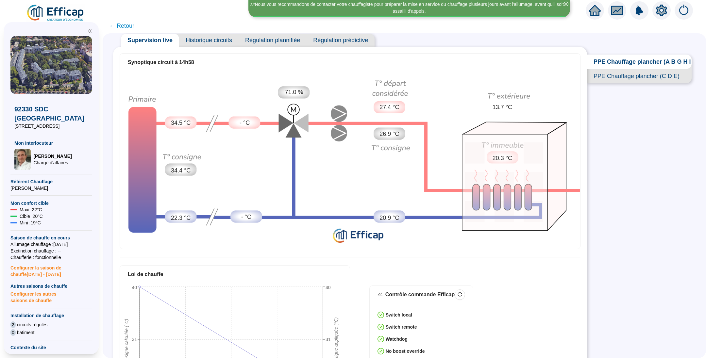
click at [614, 83] on span "PPE Chauffage plancher (C D E)" at bounding box center [639, 76] width 105 height 14
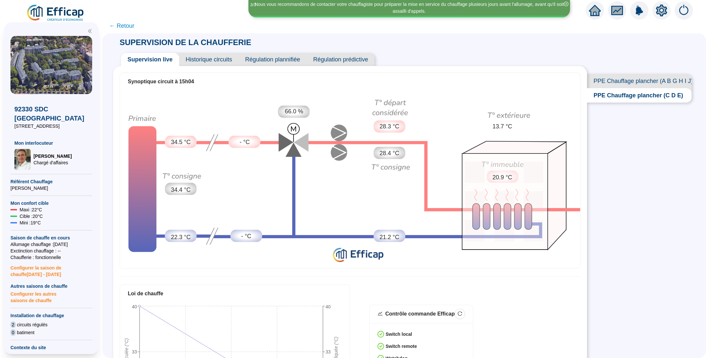
click at [125, 27] on span "← Retour" at bounding box center [121, 25] width 25 height 9
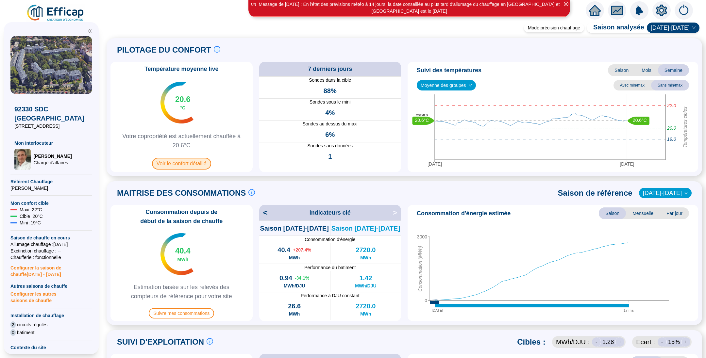
click at [193, 165] on span "Voir le confort détaillé" at bounding box center [181, 164] width 59 height 12
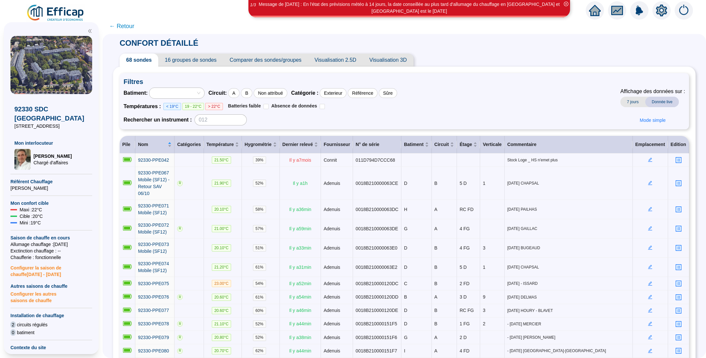
click at [276, 59] on span "Comparer des sondes/groupes" at bounding box center [265, 60] width 85 height 13
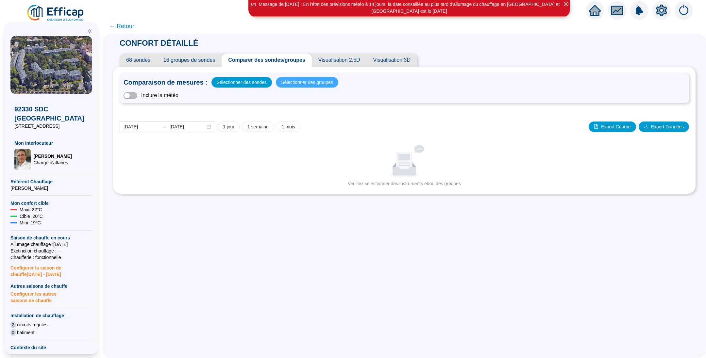
click at [296, 79] on span "Sélectionner des groupes" at bounding box center [307, 82] width 52 height 9
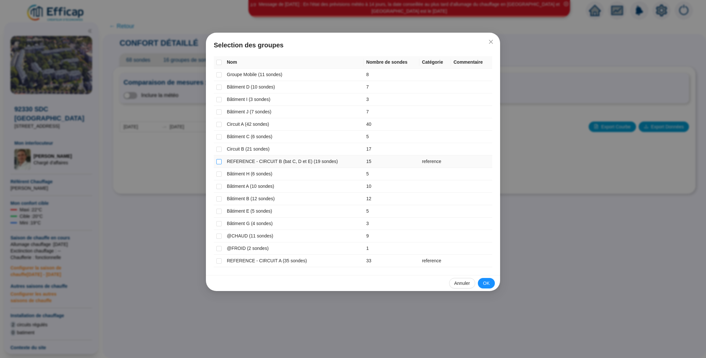
click at [217, 164] on label at bounding box center [218, 161] width 5 height 7
click at [217, 164] on input "checkbox" at bounding box center [218, 161] width 5 height 5
checkbox input "true"
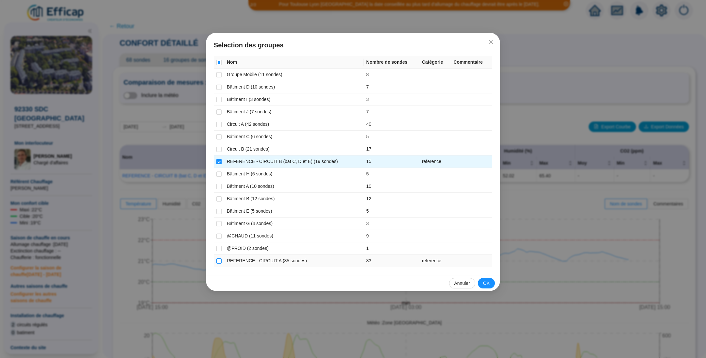
click at [219, 261] on input "checkbox" at bounding box center [218, 260] width 5 height 5
checkbox input "true"
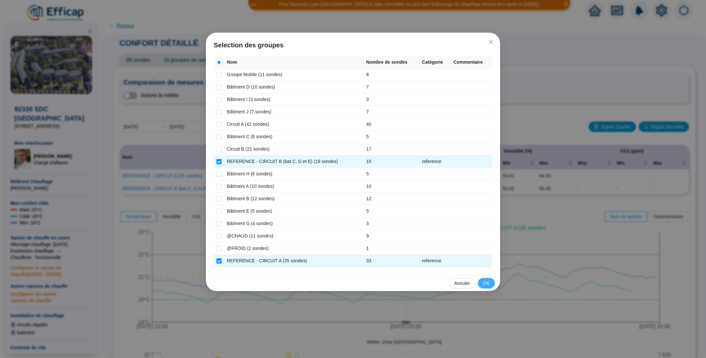
click at [483, 283] on span "OK" at bounding box center [486, 283] width 7 height 7
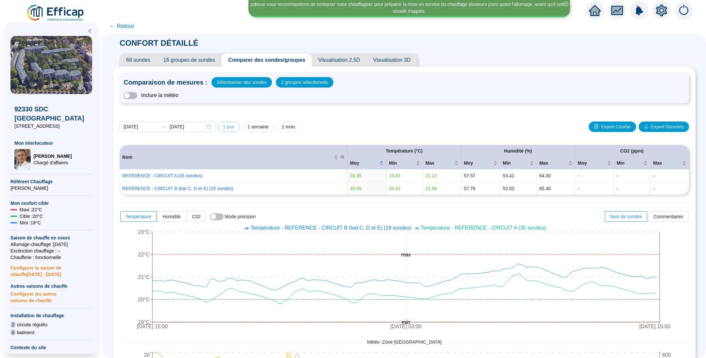
click at [234, 126] on span "1 jour" at bounding box center [228, 127] width 11 height 7
type input "2025-10-05"
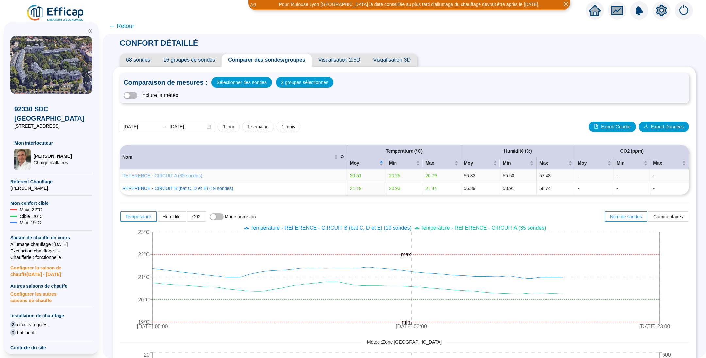
click at [169, 178] on link "REFERENCE - CIRCUIT A (35 sondes)" at bounding box center [162, 175] width 80 height 5
